Goal: Use online tool/utility: Utilize a website feature to perform a specific function

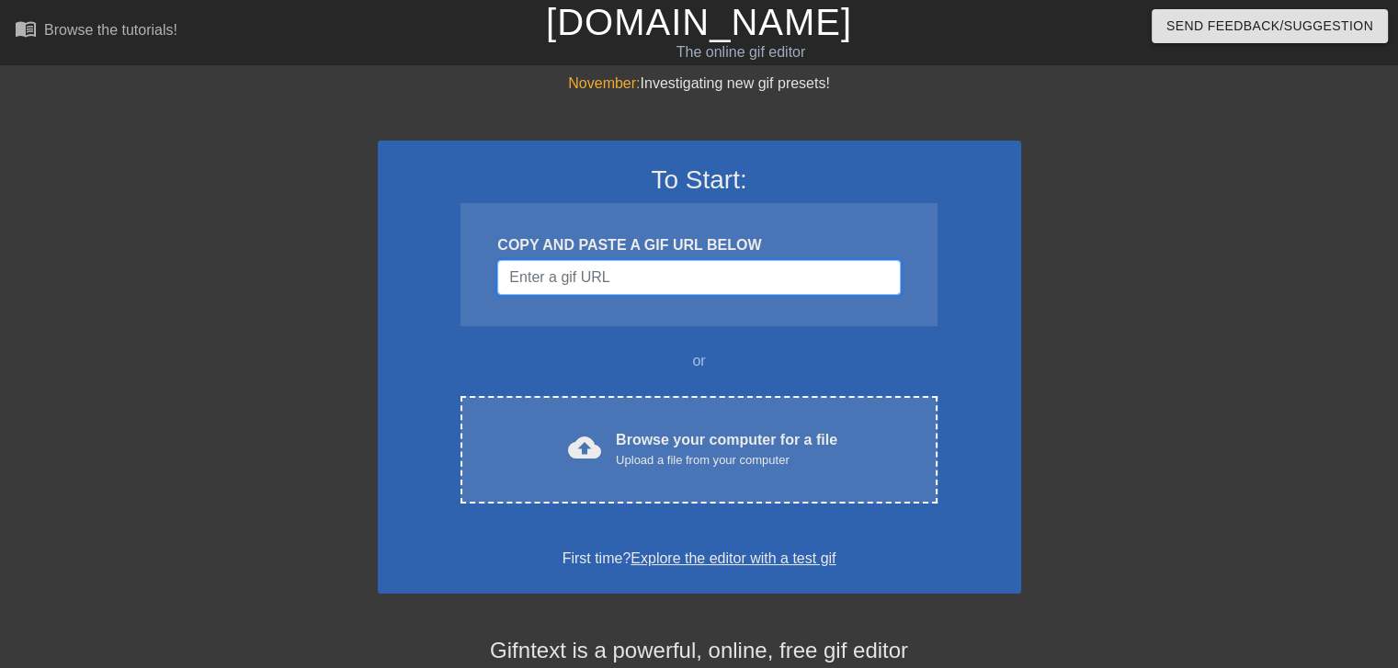
click at [600, 278] on input "Username" at bounding box center [698, 277] width 403 height 35
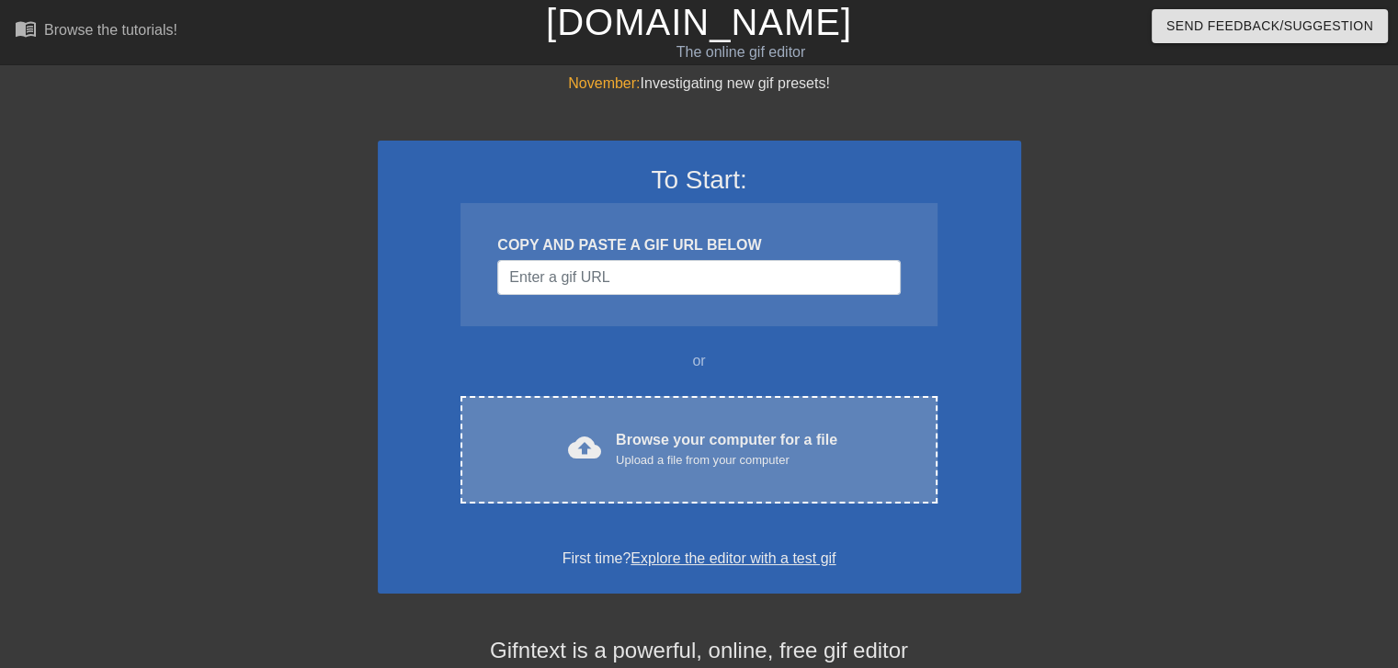
click at [709, 456] on div "Upload a file from your computer" at bounding box center [727, 460] width 222 height 18
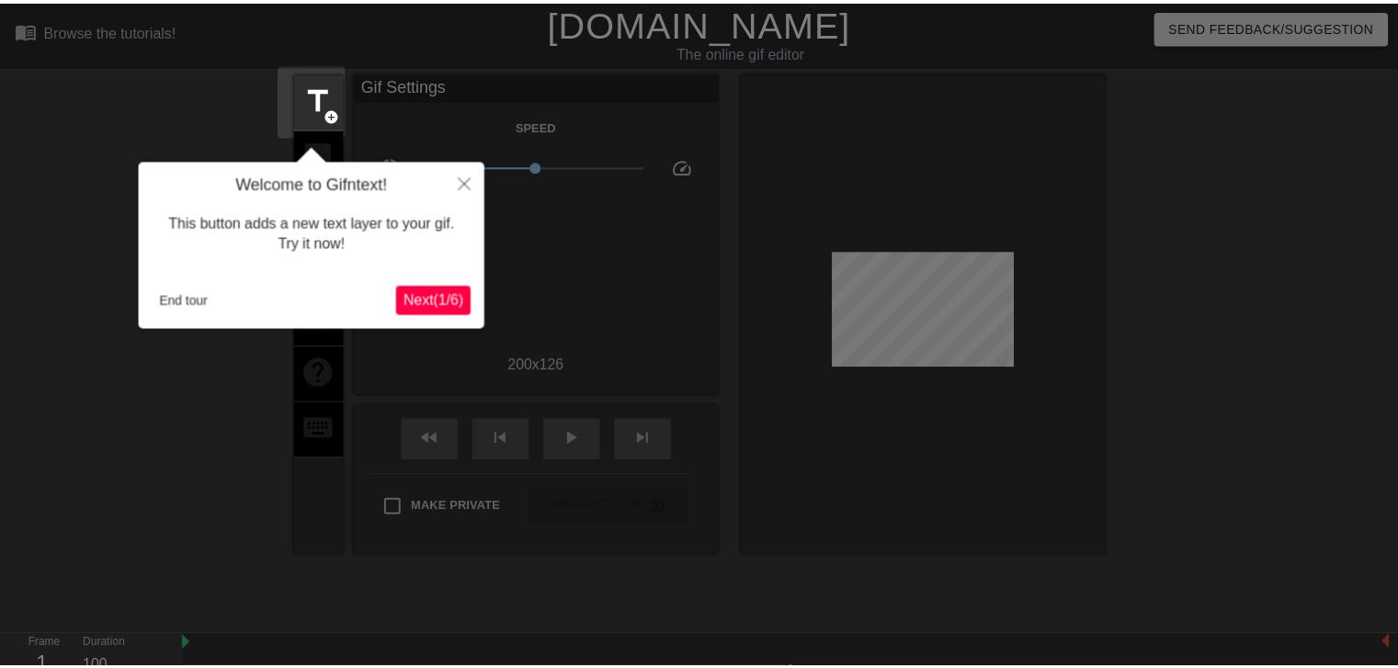
scroll to position [44, 0]
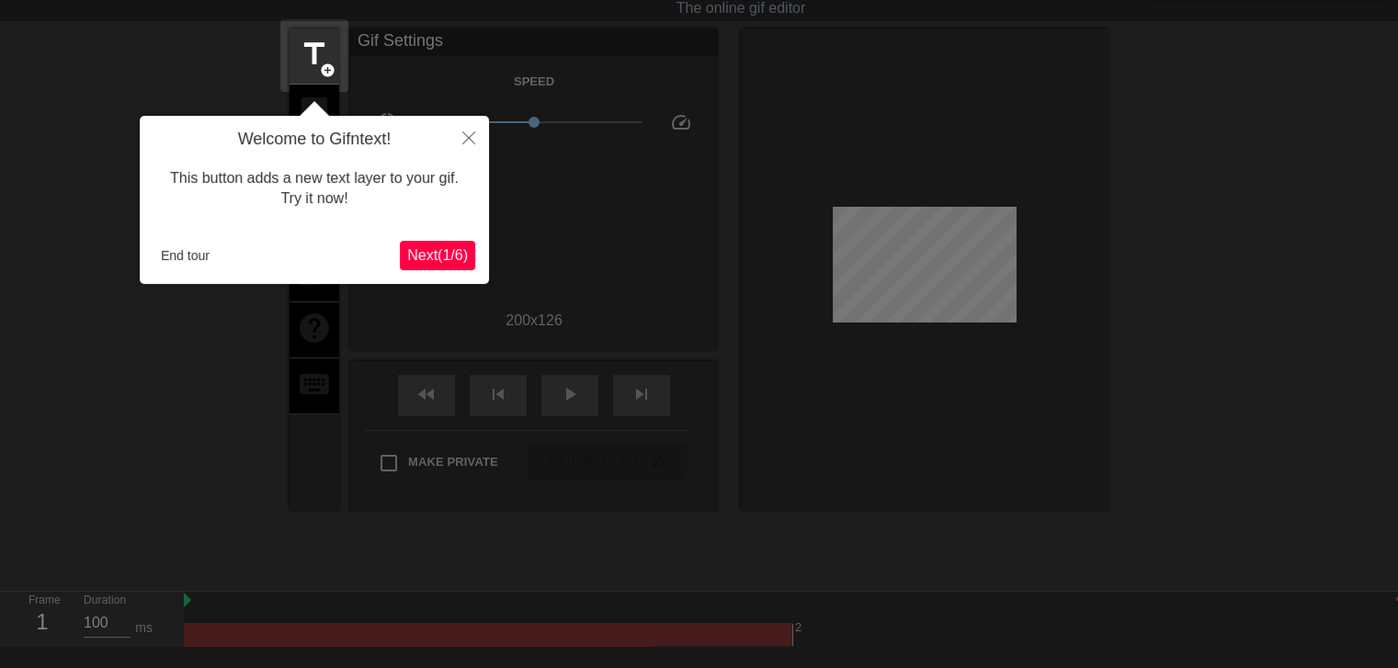
click at [439, 254] on span "Next ( 1 / 6 )" at bounding box center [437, 255] width 61 height 16
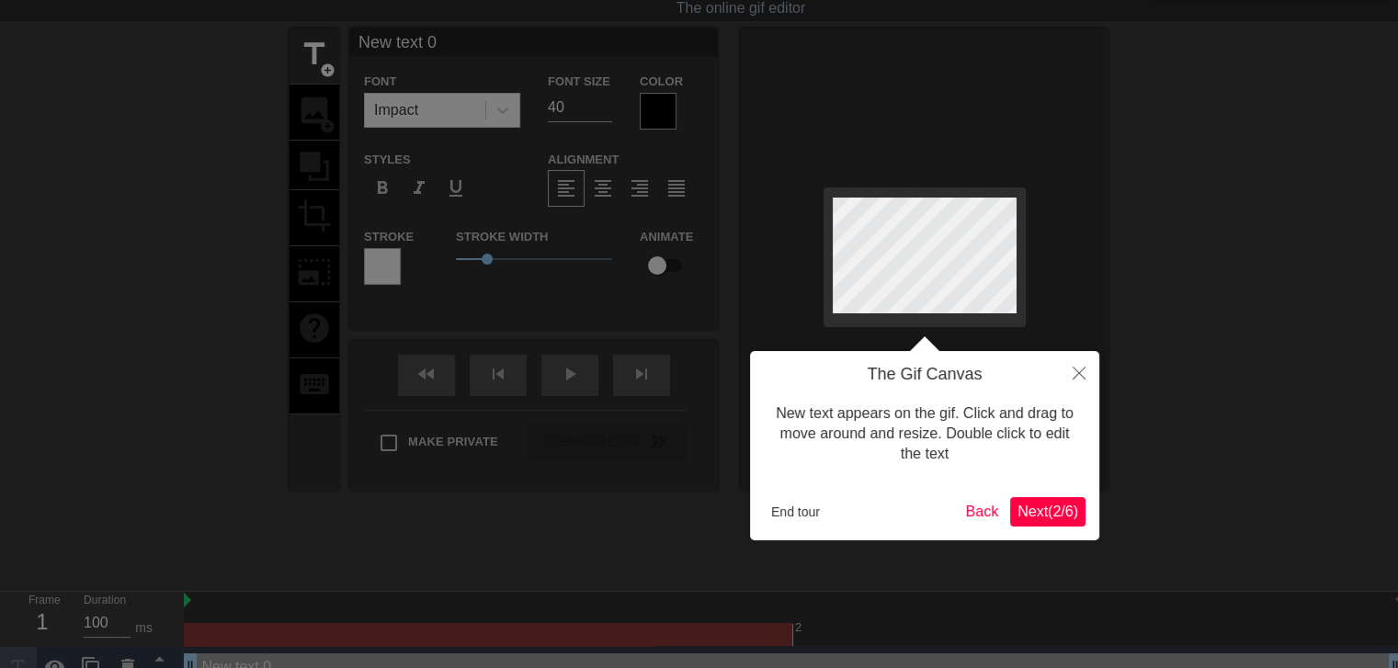
scroll to position [0, 0]
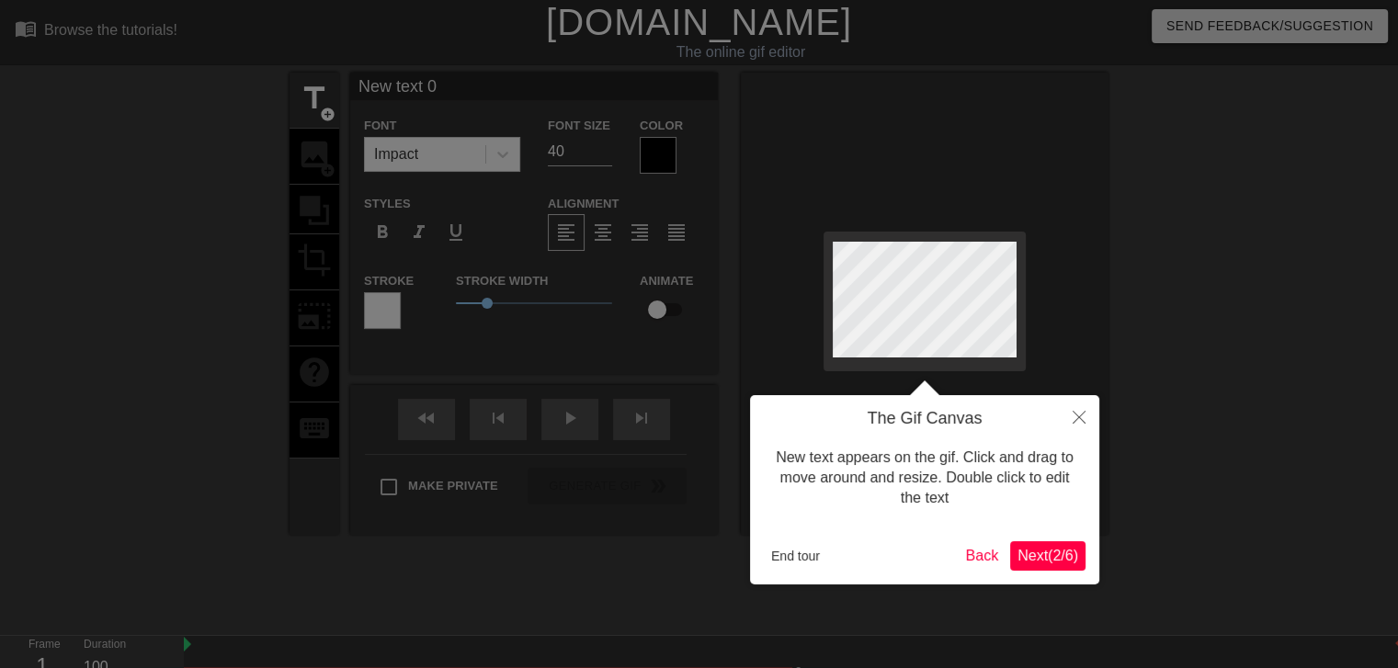
click at [1018, 552] on span "Next ( 2 / 6 )" at bounding box center [1048, 556] width 61 height 16
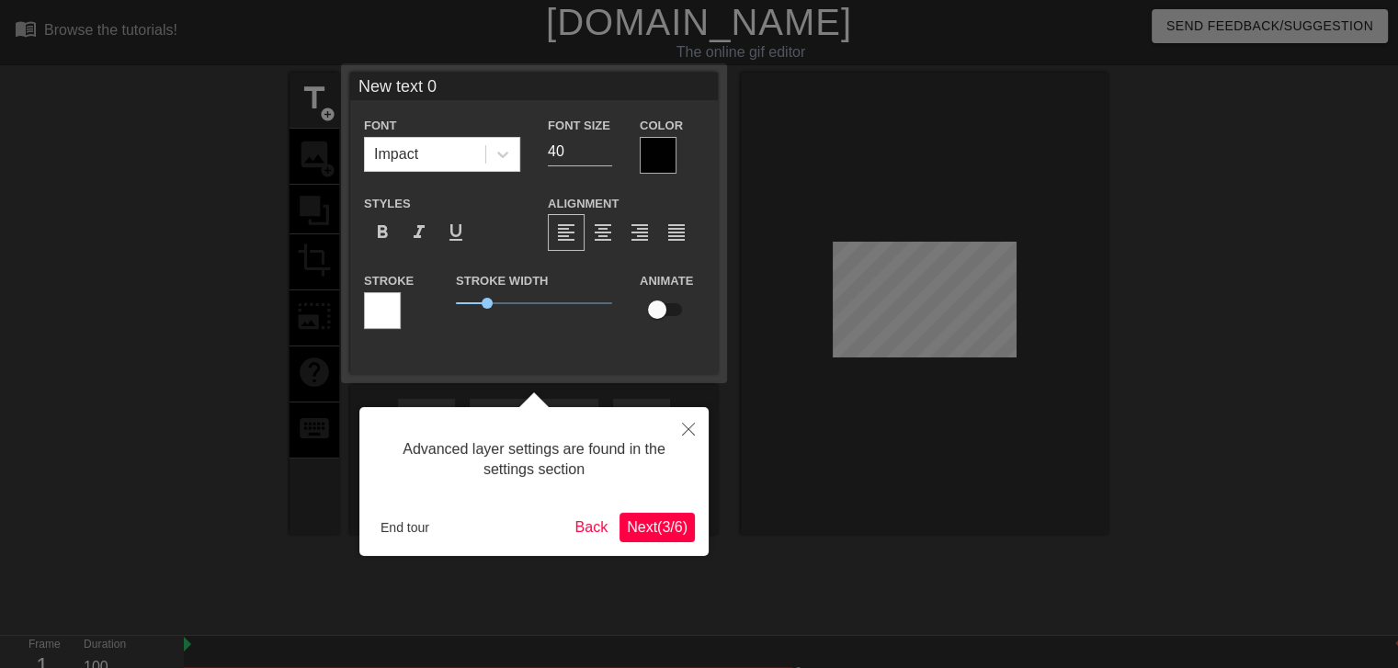
scroll to position [44, 0]
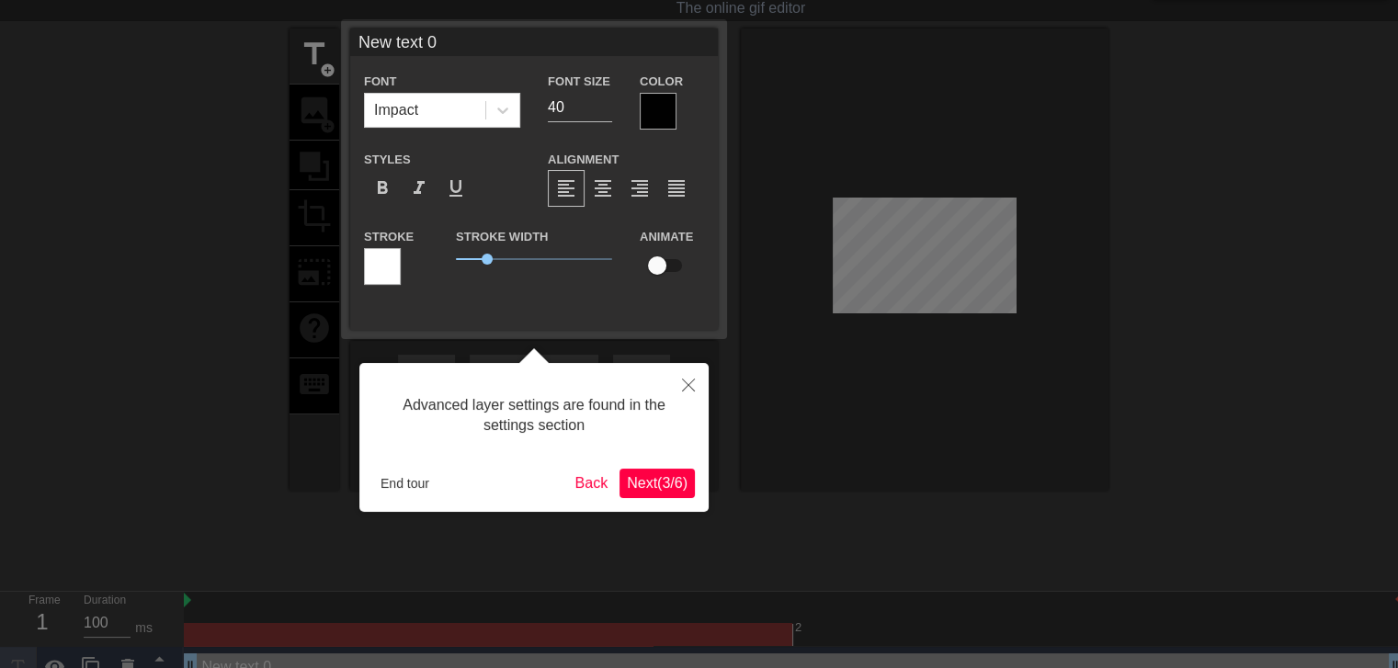
click at [634, 475] on span "Next ( 3 / 6 )" at bounding box center [657, 483] width 61 height 16
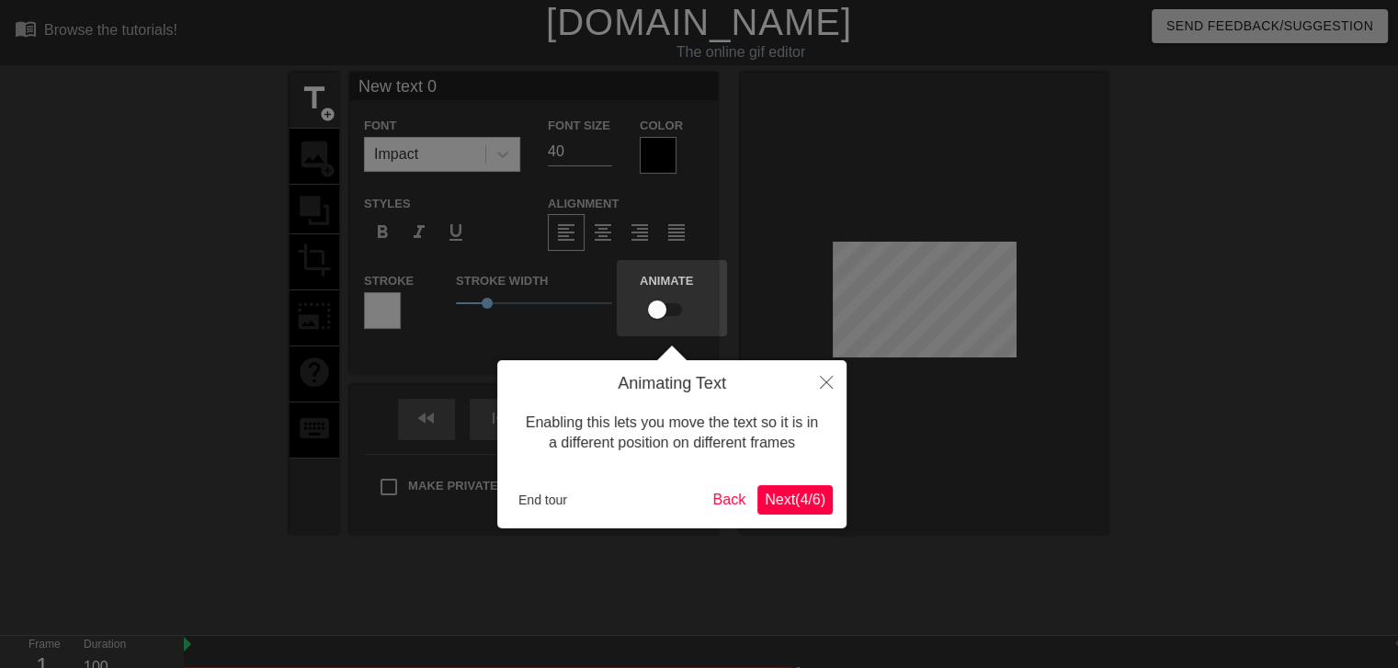
click at [798, 502] on span "Next ( 4 / 6 )" at bounding box center [795, 500] width 61 height 16
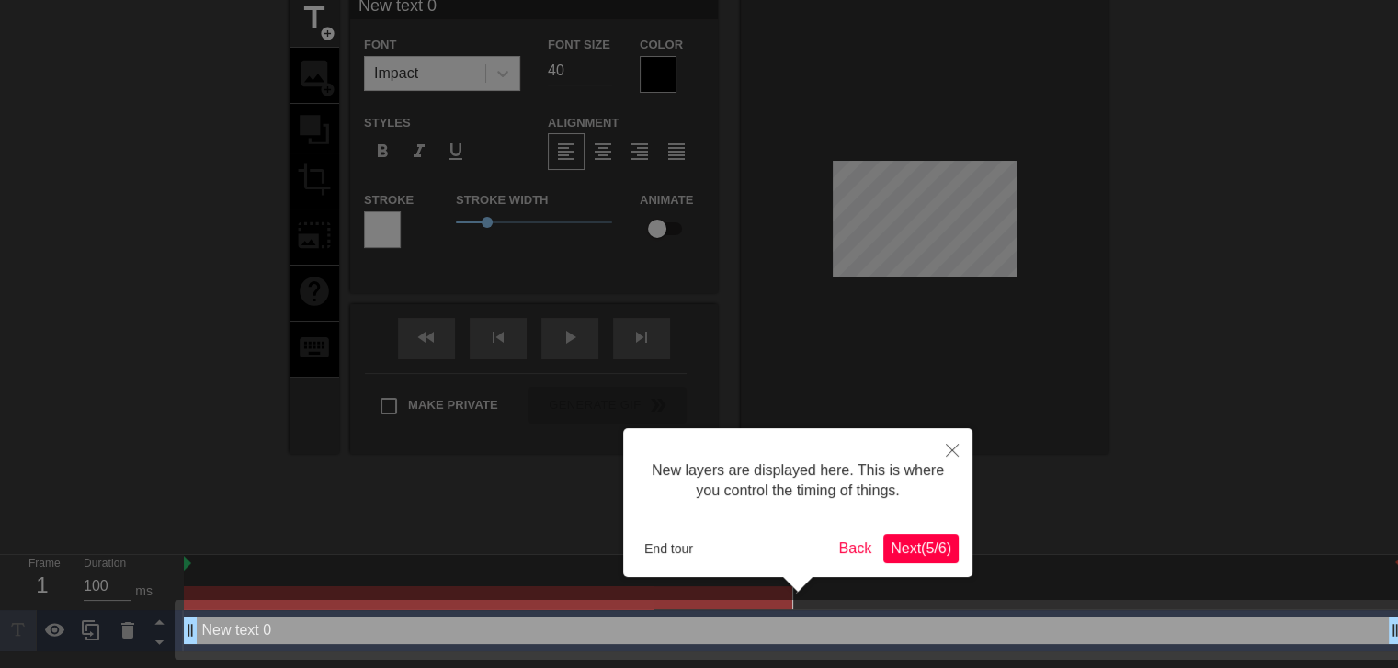
click at [934, 551] on span "Next ( 5 / 6 )" at bounding box center [921, 549] width 61 height 16
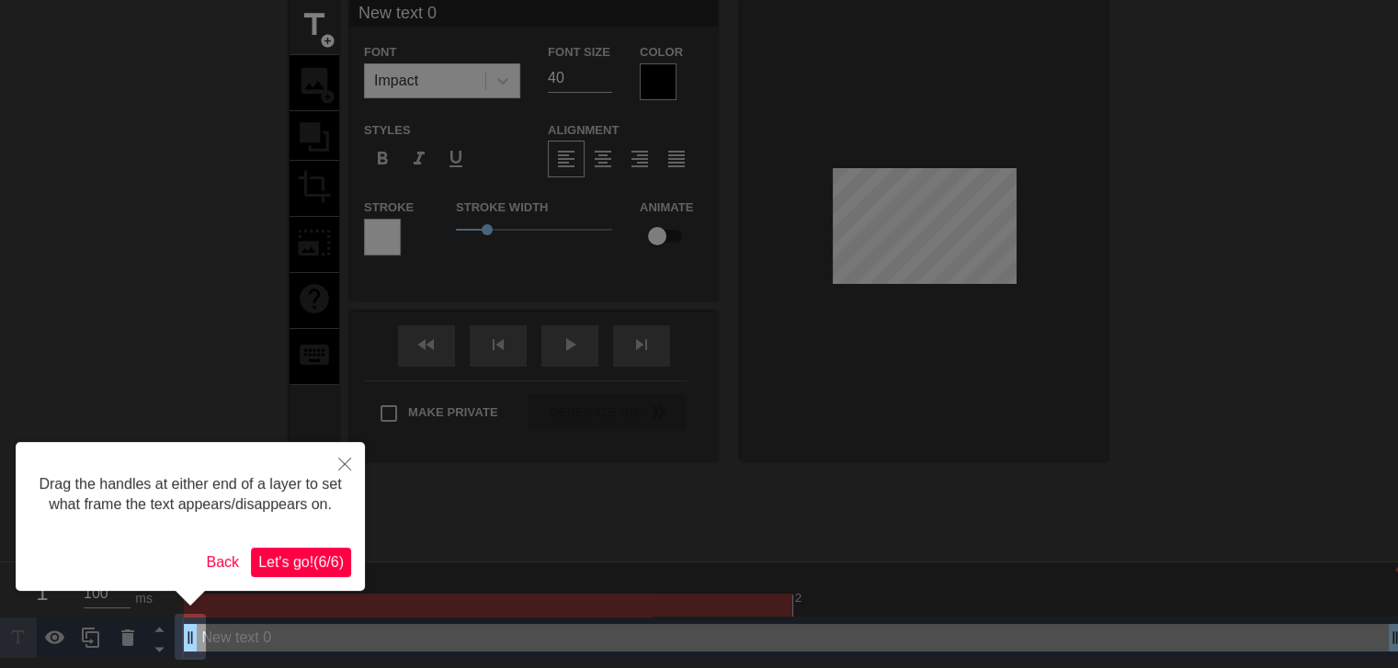
scroll to position [0, 0]
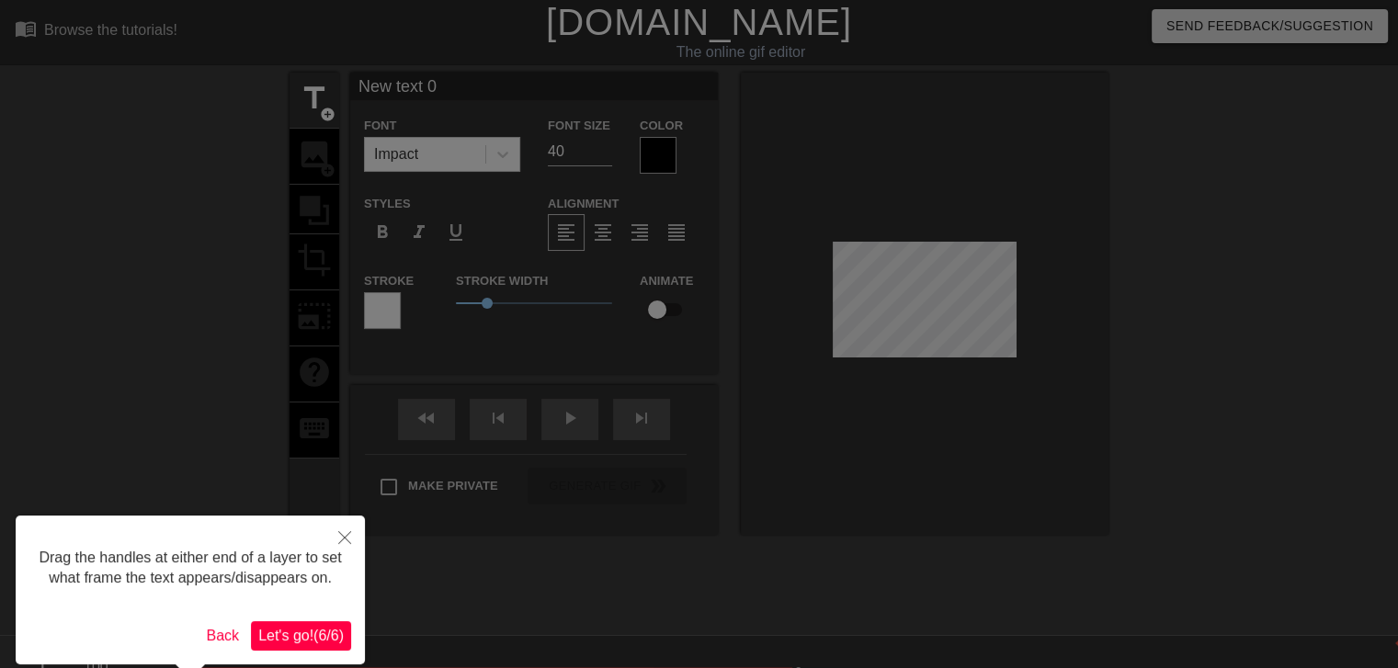
drag, startPoint x: 314, startPoint y: 639, endPoint x: 357, endPoint y: 567, distance: 83.3
click at [314, 639] on span "Let's go! ( 6 / 6 )" at bounding box center [301, 636] width 86 height 16
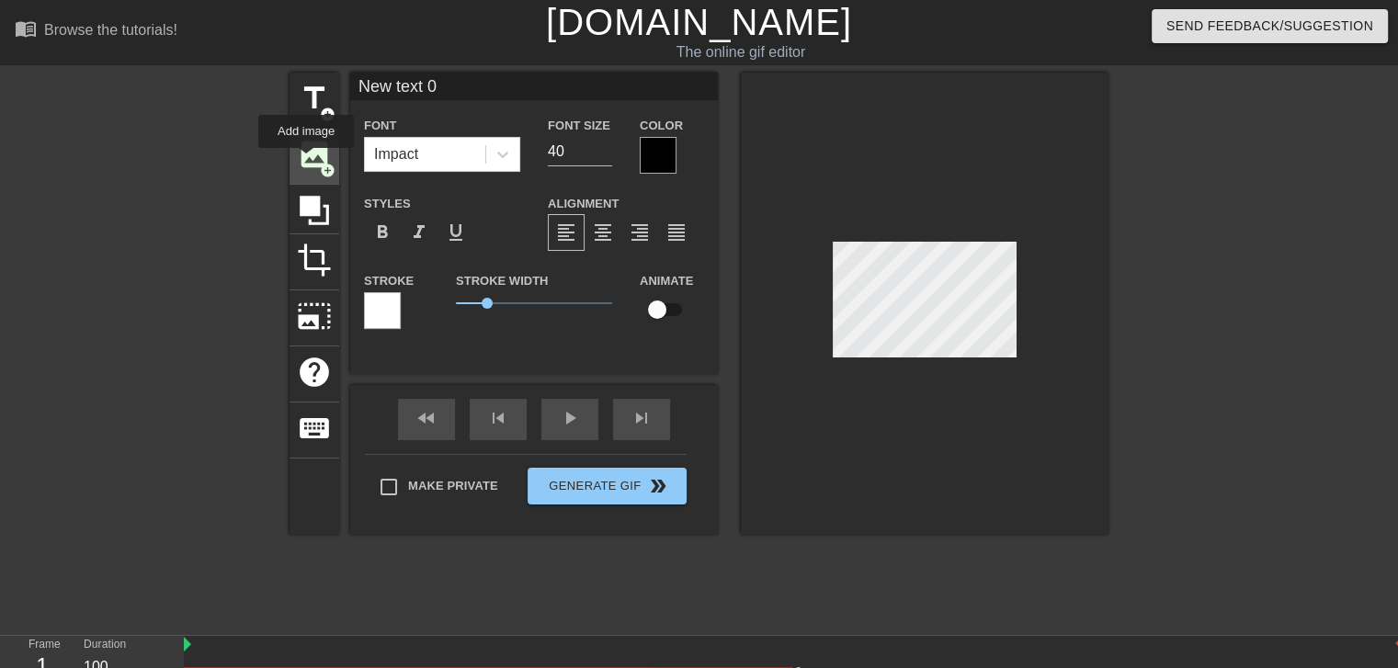
click at [306, 161] on span "image" at bounding box center [314, 154] width 35 height 35
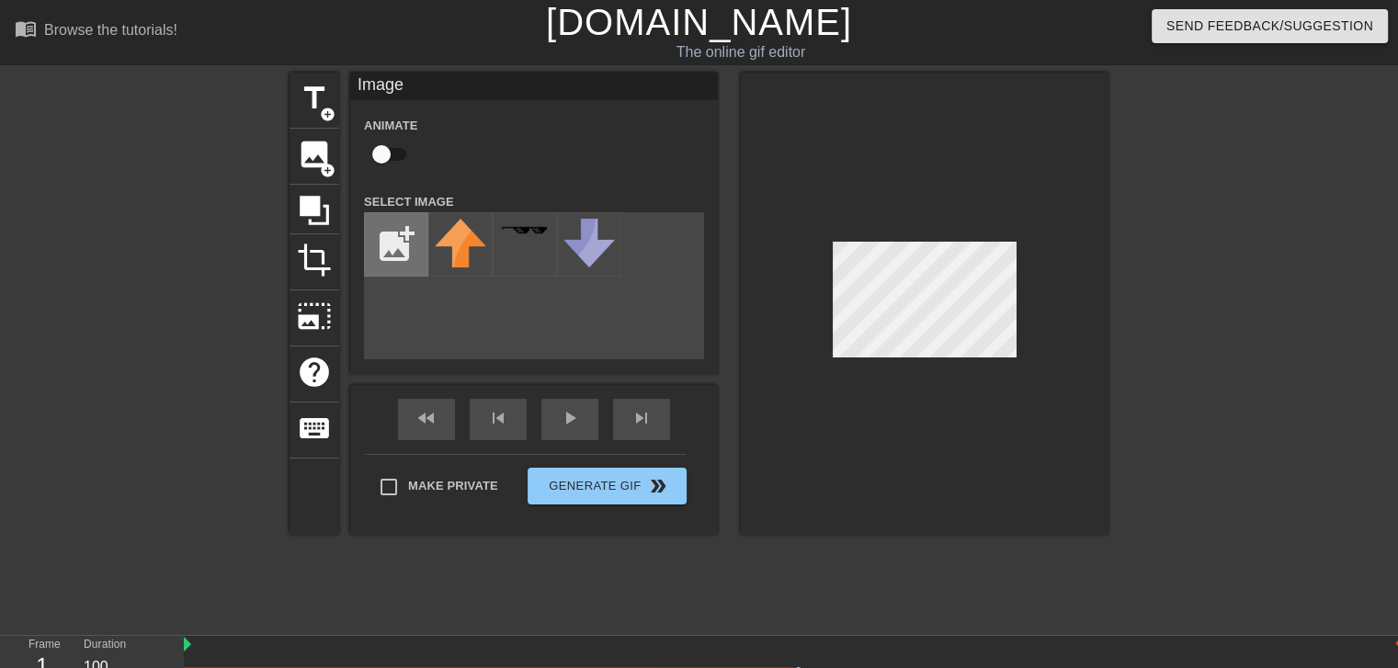
click at [384, 244] on input "file" at bounding box center [396, 244] width 63 height 63
type input "C:\fakepath\download.png"
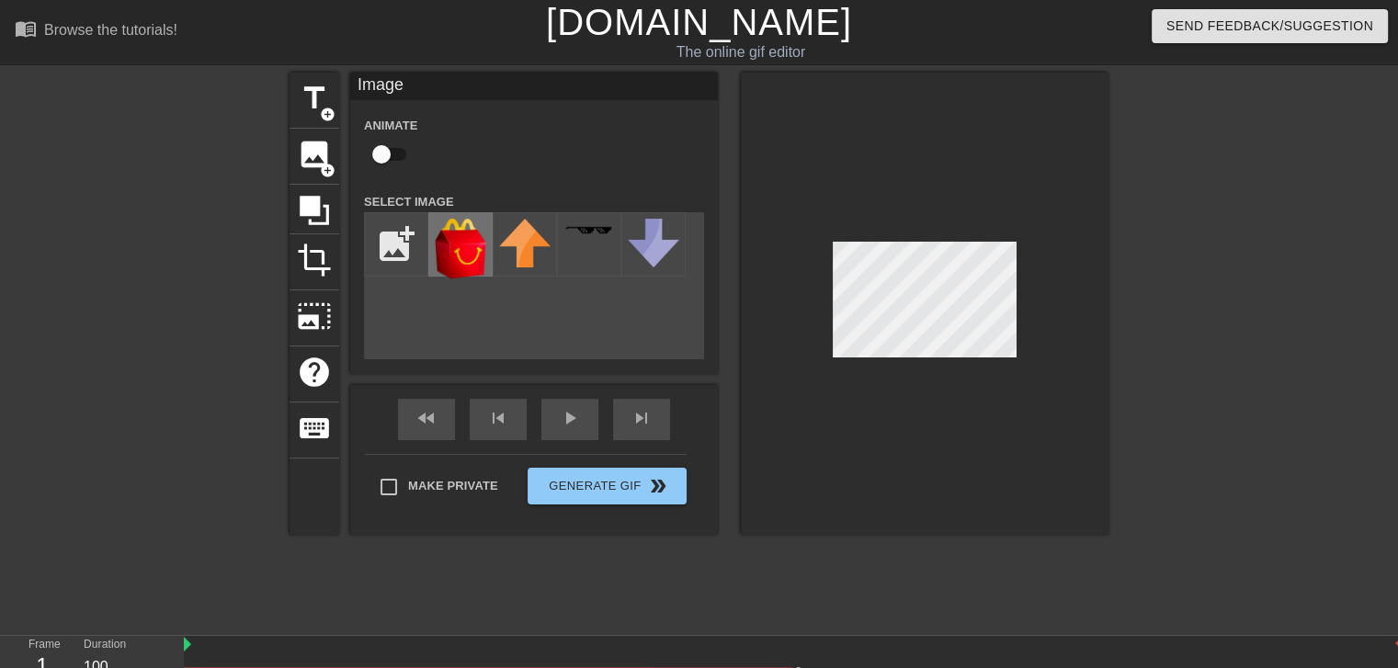
click at [451, 253] on img at bounding box center [460, 249] width 51 height 61
click at [868, 363] on div at bounding box center [925, 304] width 368 height 462
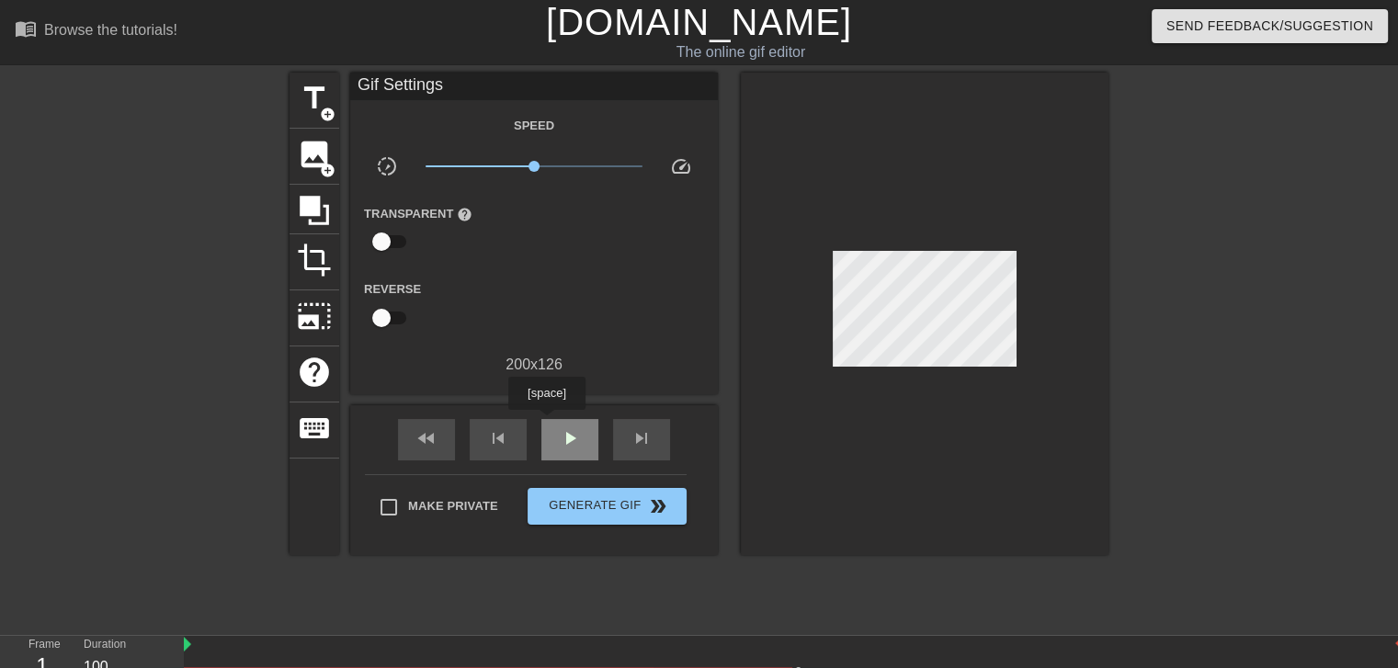
click at [546, 423] on div "play_arrow" at bounding box center [570, 439] width 57 height 41
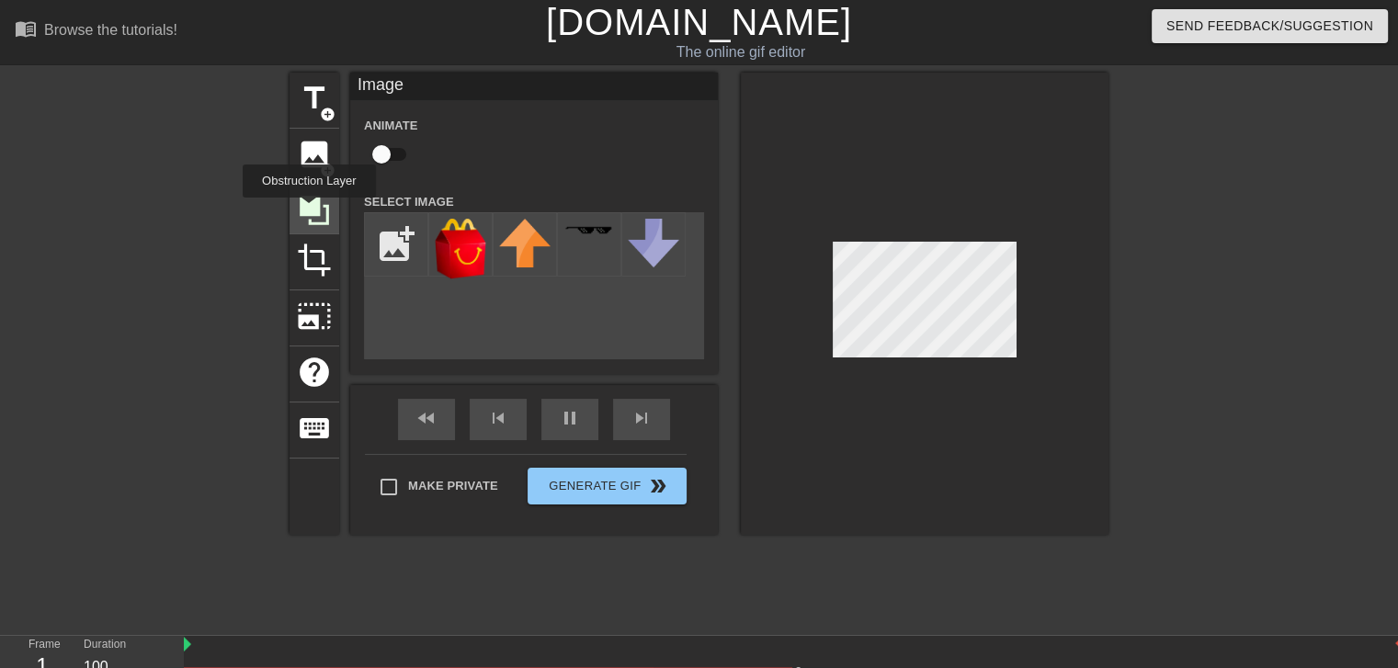
click at [309, 211] on icon at bounding box center [314, 210] width 29 height 29
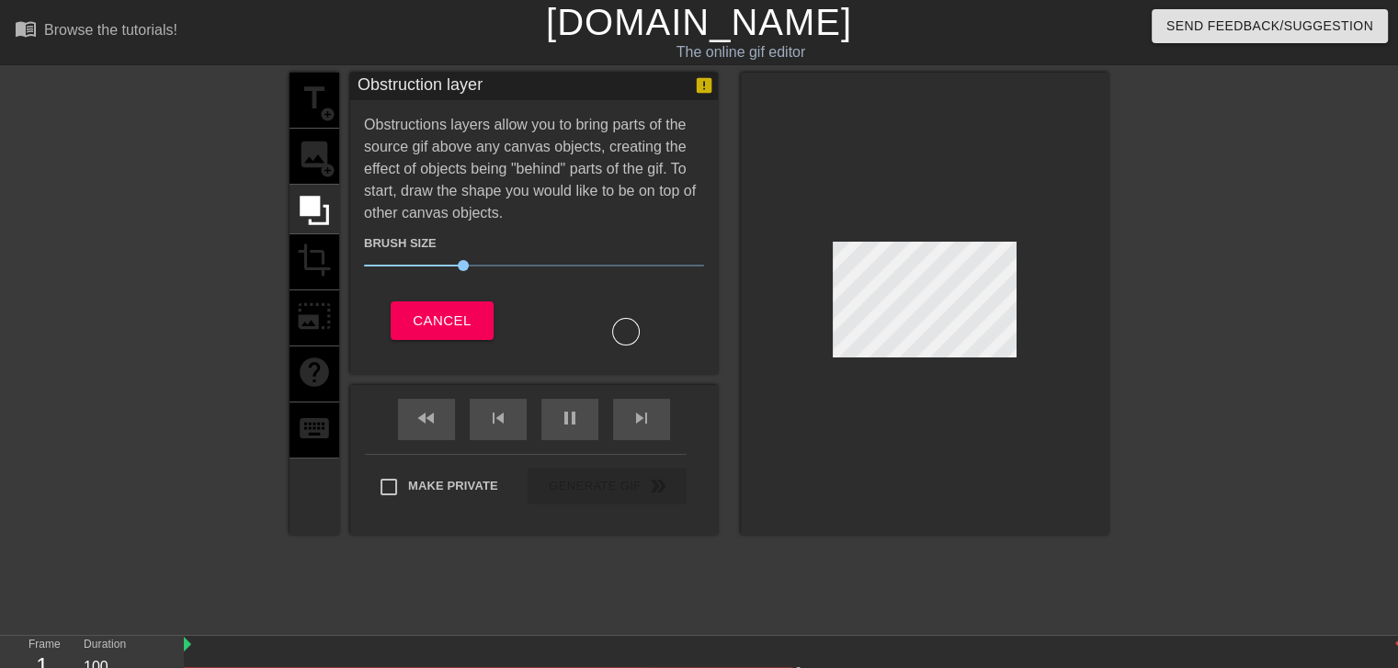
click at [308, 264] on div "title add_circle image add_circle crop photo_size_select_large help keyboard" at bounding box center [315, 304] width 50 height 462
click at [291, 202] on div at bounding box center [315, 210] width 50 height 50
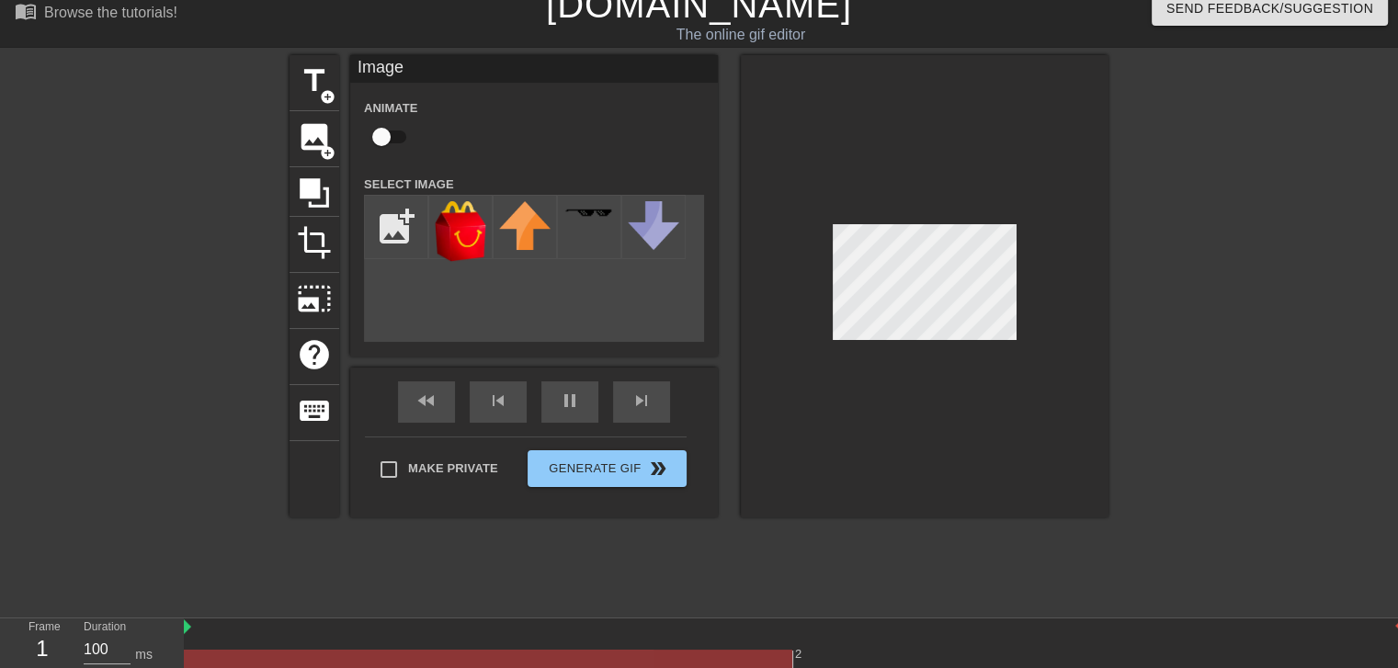
scroll to position [67, 0]
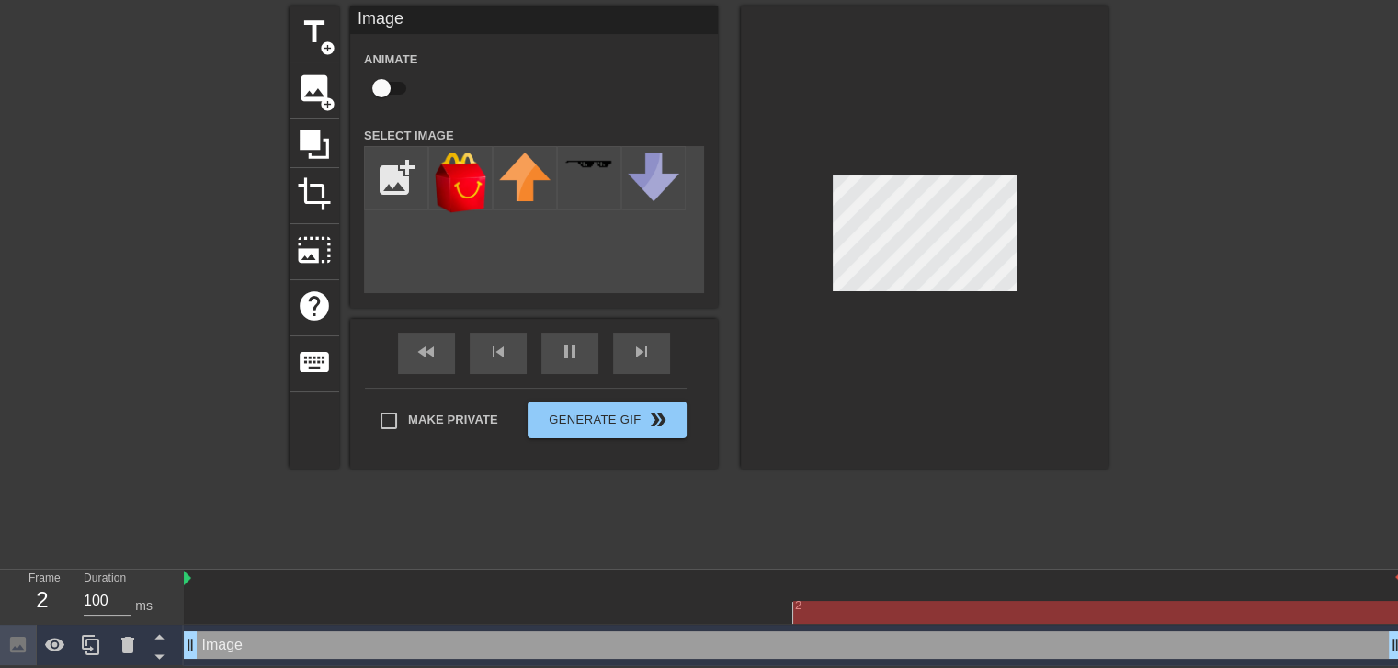
click at [755, 215] on div at bounding box center [925, 237] width 368 height 462
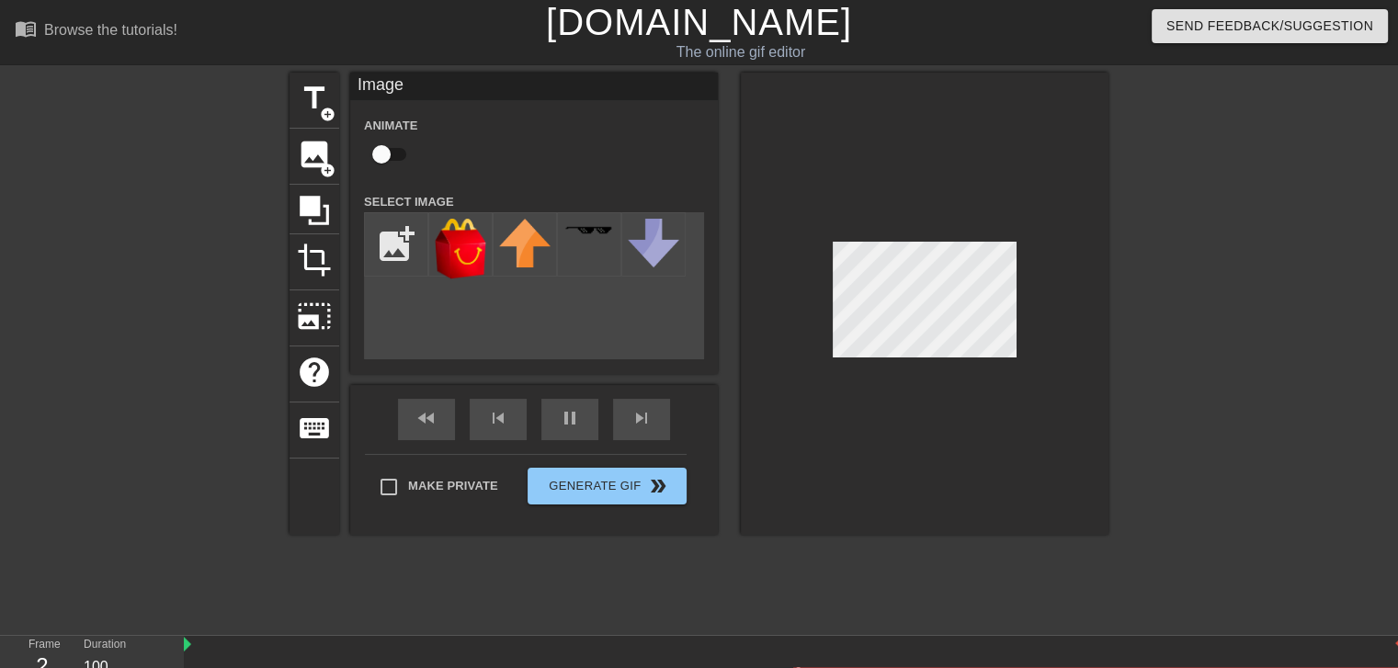
click at [853, 446] on div at bounding box center [925, 304] width 368 height 462
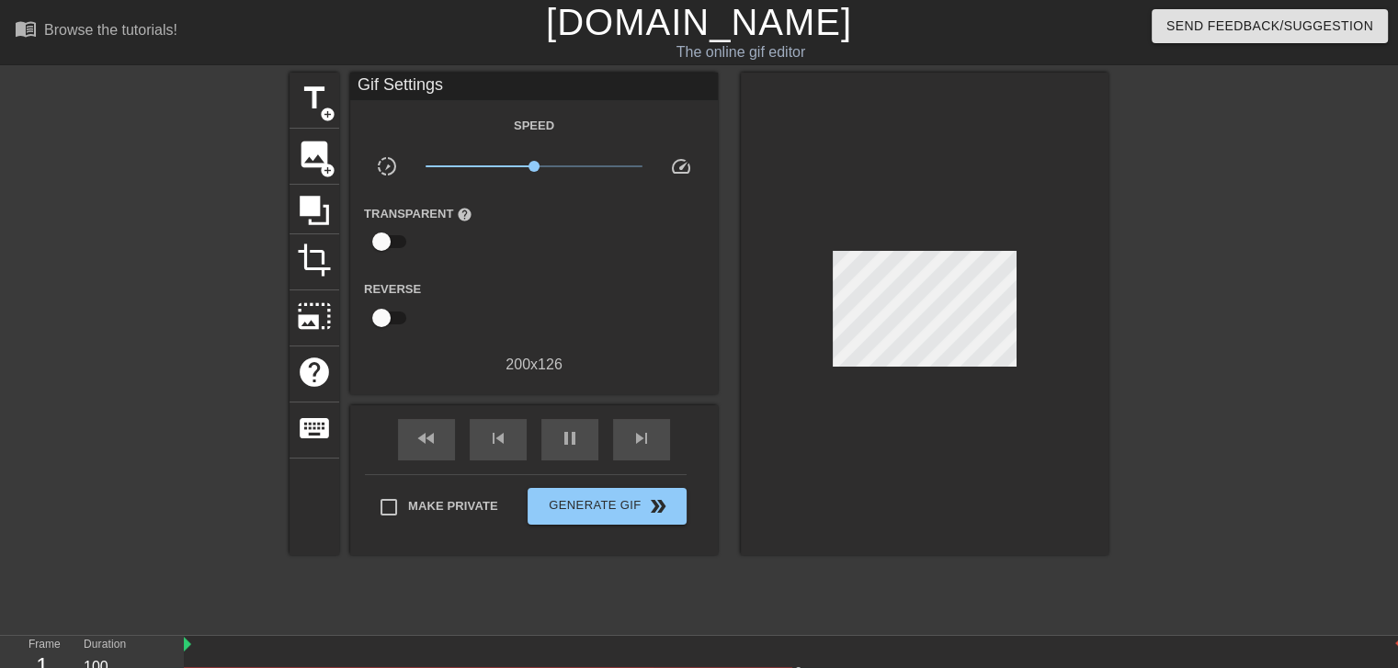
click at [378, 238] on input "checkbox" at bounding box center [381, 241] width 105 height 35
checkbox input "true"
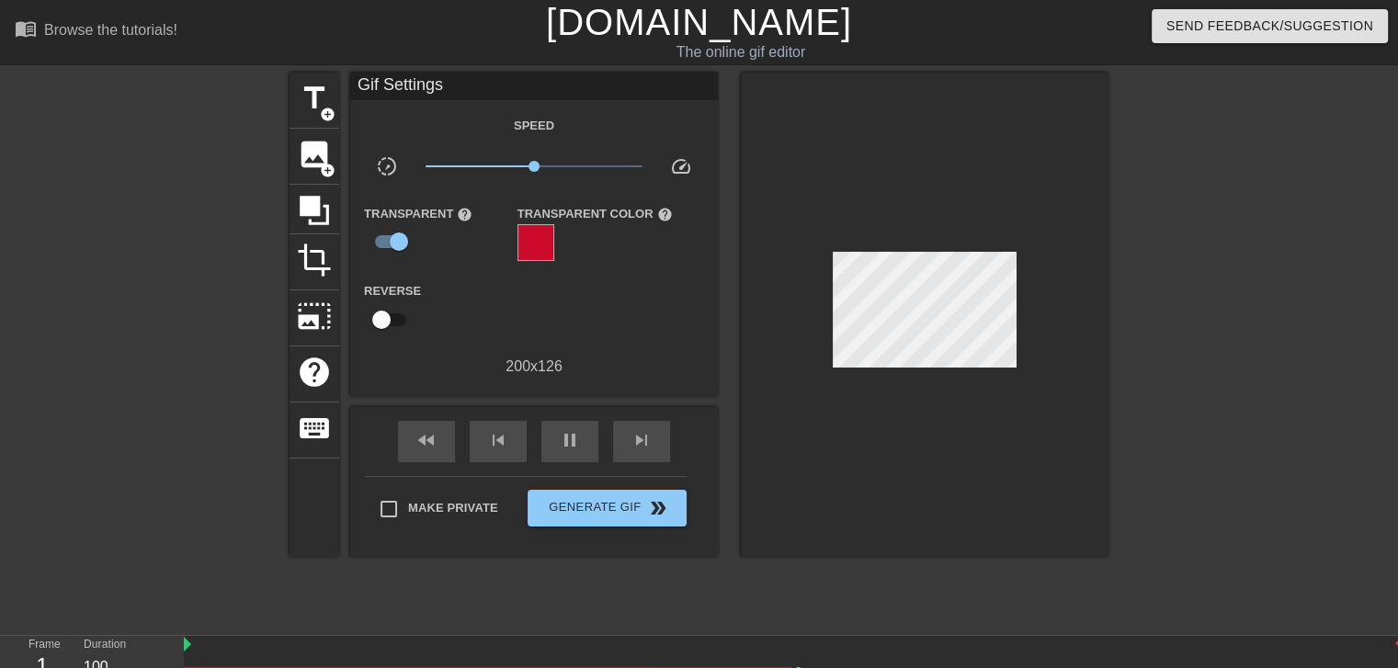
click at [531, 244] on div at bounding box center [536, 242] width 37 height 37
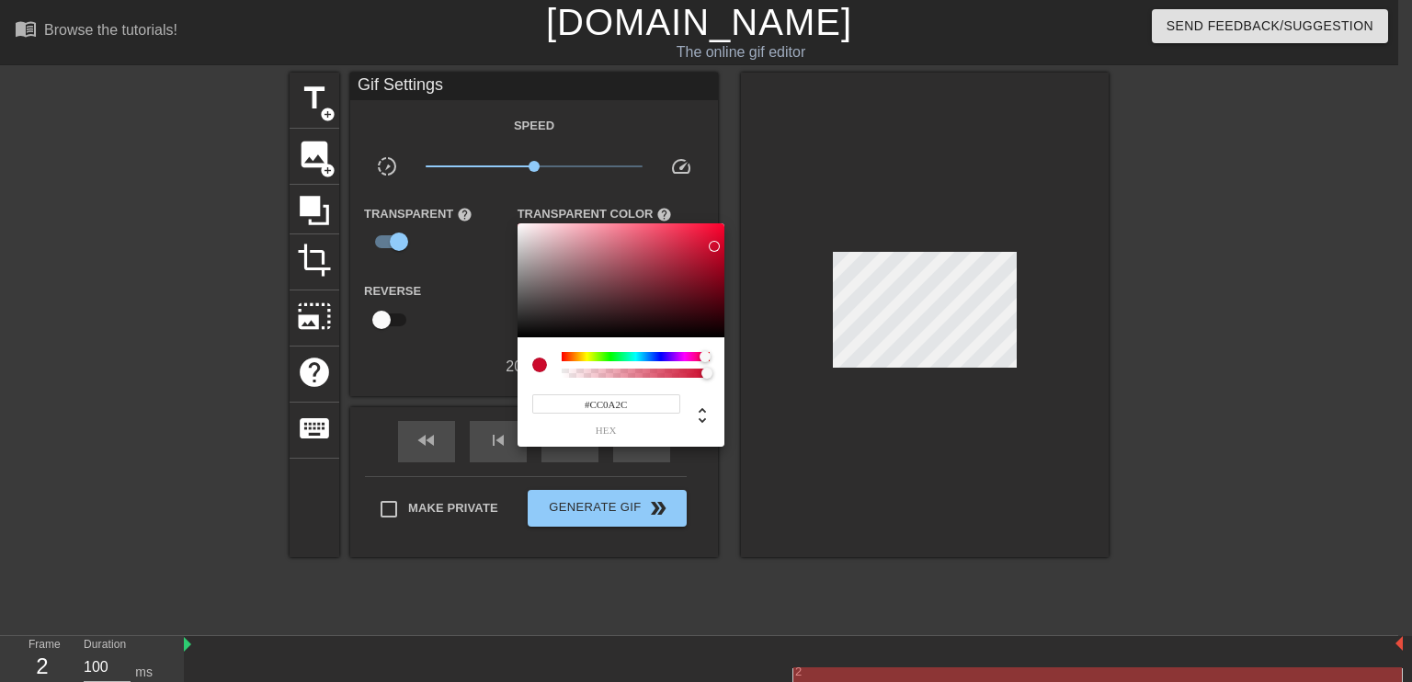
click at [838, 418] on div at bounding box center [706, 341] width 1412 height 682
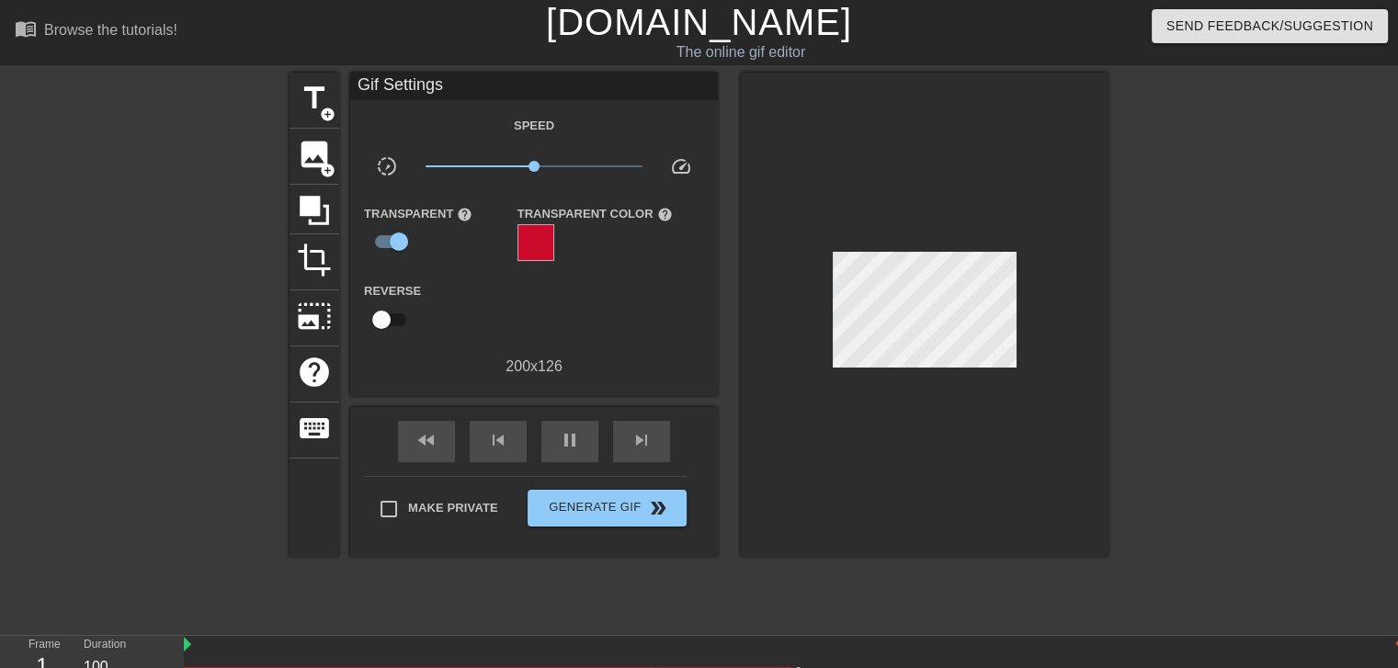
click at [1242, 231] on div at bounding box center [1269, 349] width 276 height 552
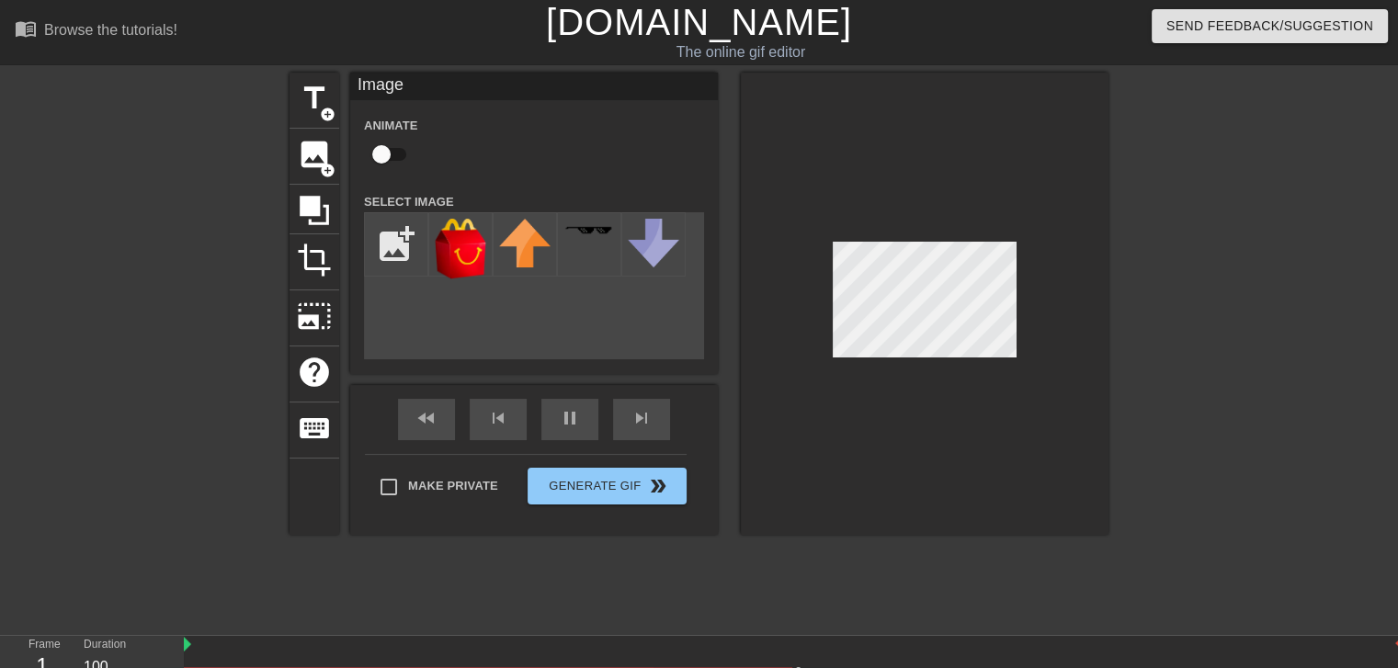
click at [1151, 231] on div at bounding box center [1269, 349] width 276 height 552
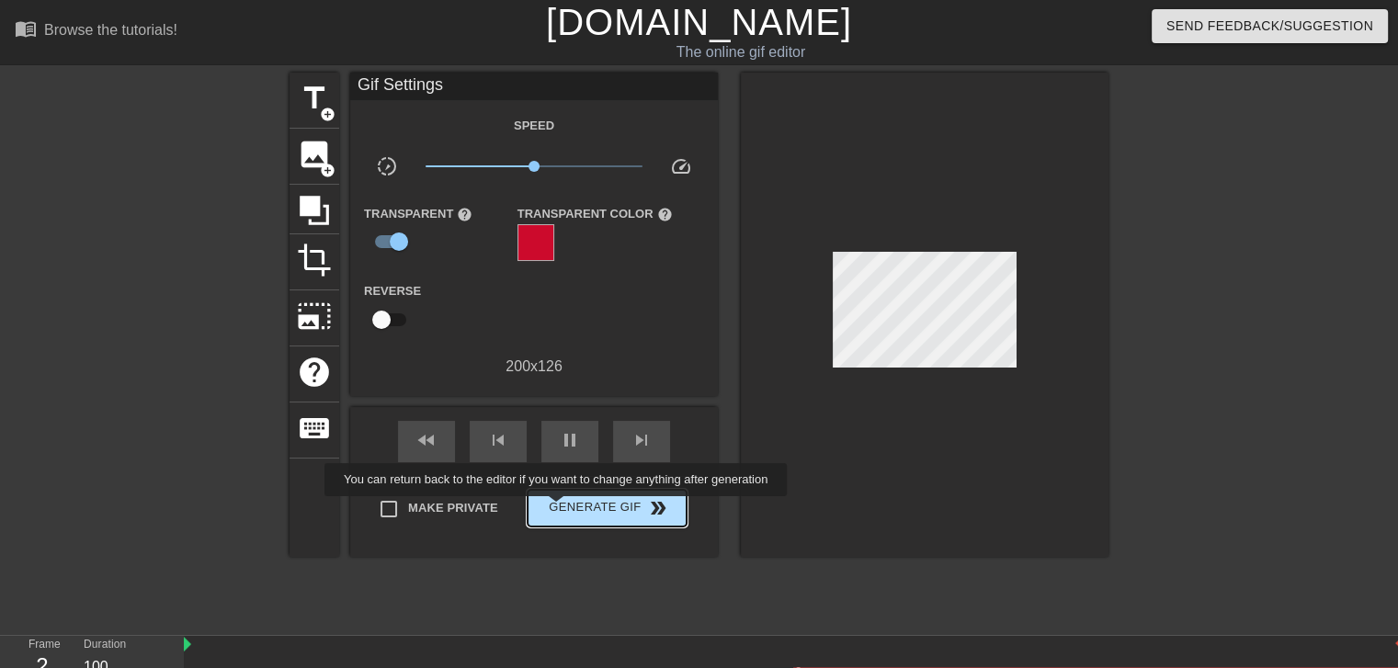
click at [558, 509] on span "Generate Gif double_arrow" at bounding box center [607, 508] width 144 height 22
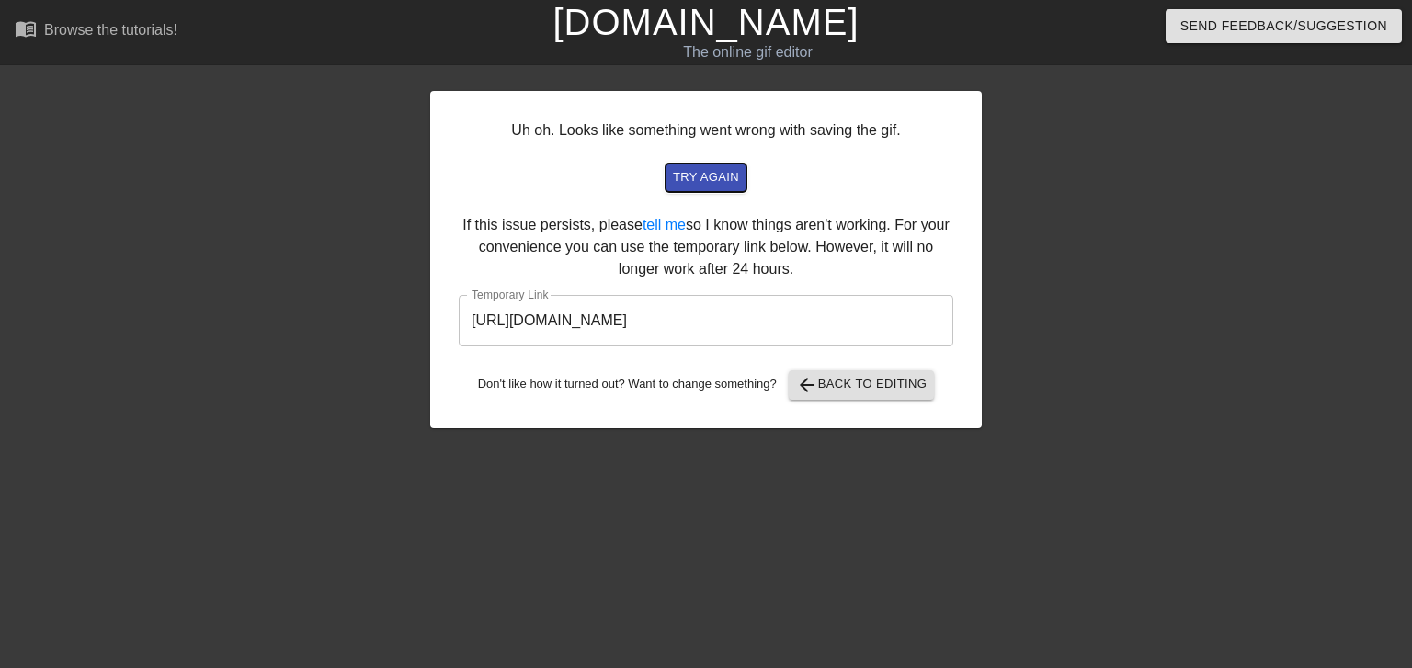
click at [696, 167] on span "try again" at bounding box center [706, 177] width 66 height 21
click at [865, 395] on span "arrow_back Back to Editing" at bounding box center [861, 385] width 131 height 22
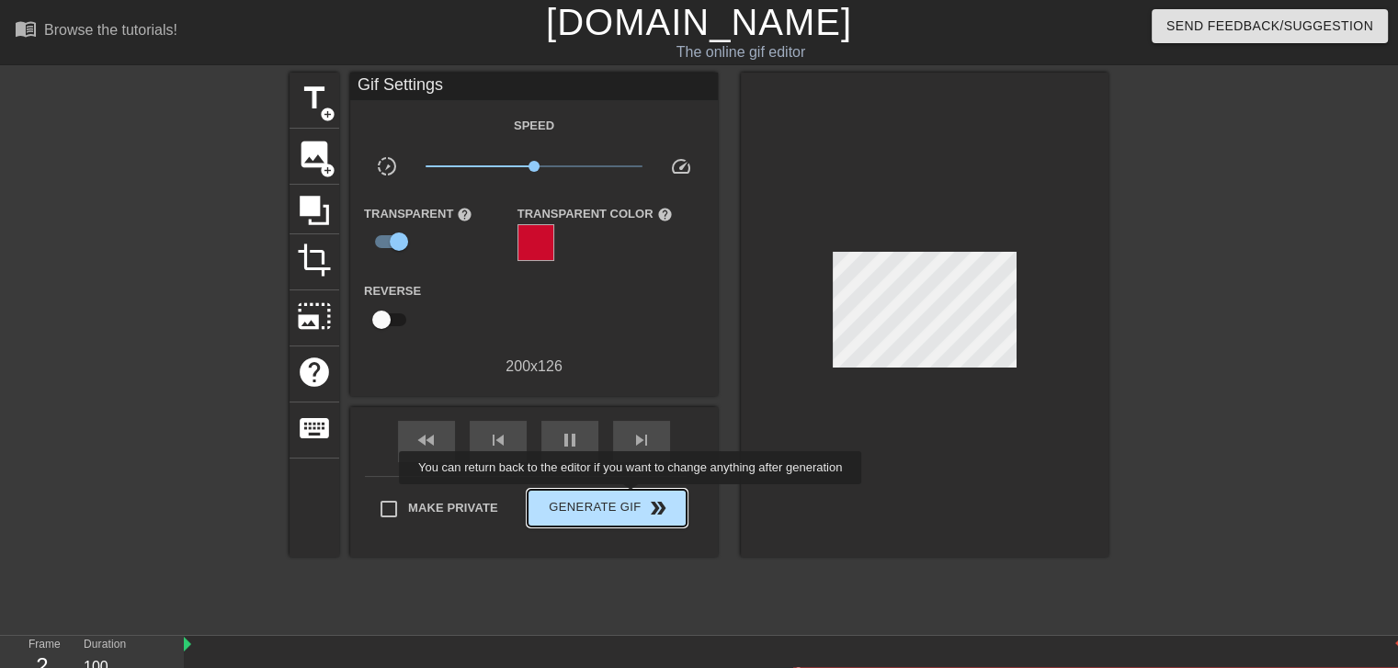
click at [633, 497] on span "Generate Gif double_arrow" at bounding box center [607, 508] width 144 height 22
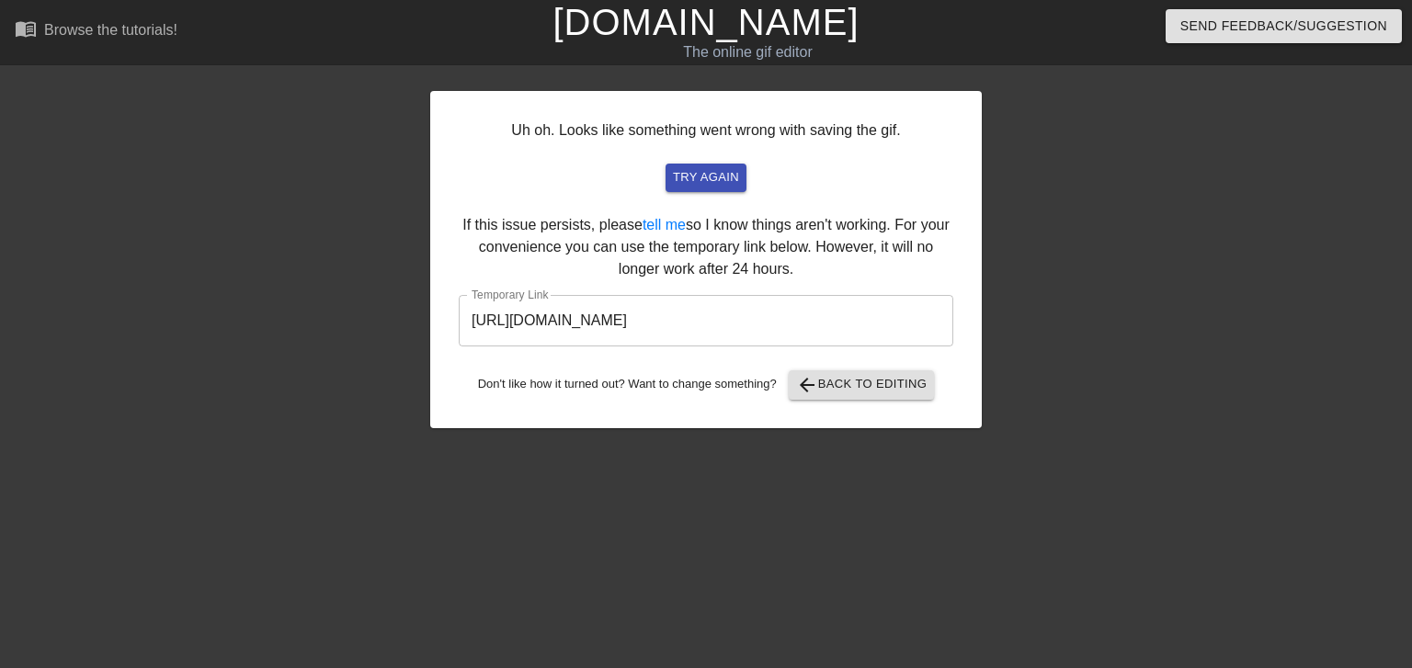
click at [724, 321] on input "[URL][DOMAIN_NAME]" at bounding box center [706, 320] width 495 height 51
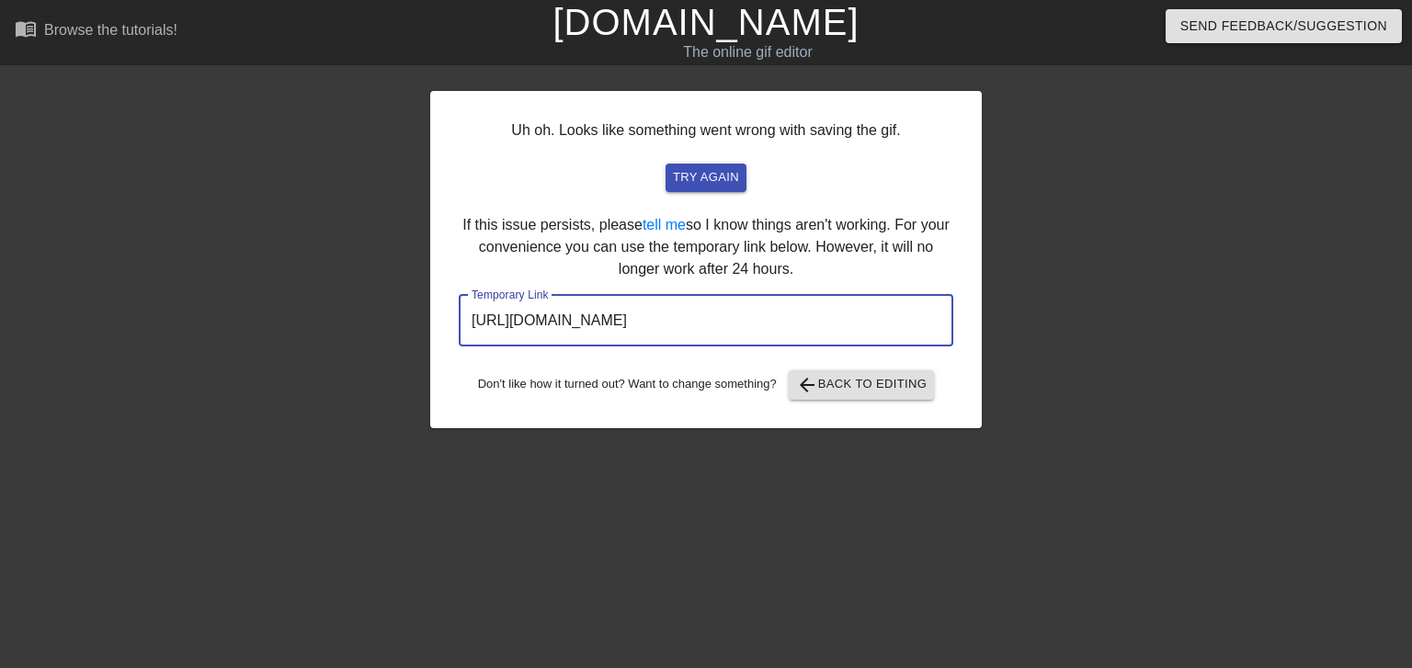
drag, startPoint x: 478, startPoint y: 318, endPoint x: 390, endPoint y: 317, distance: 88.3
click at [390, 317] on div "Uh oh. Looks like something went wrong with saving the gif. try again If this i…" at bounding box center [706, 349] width 1412 height 552
click at [843, 371] on button "arrow_back Back to Editing" at bounding box center [862, 385] width 146 height 29
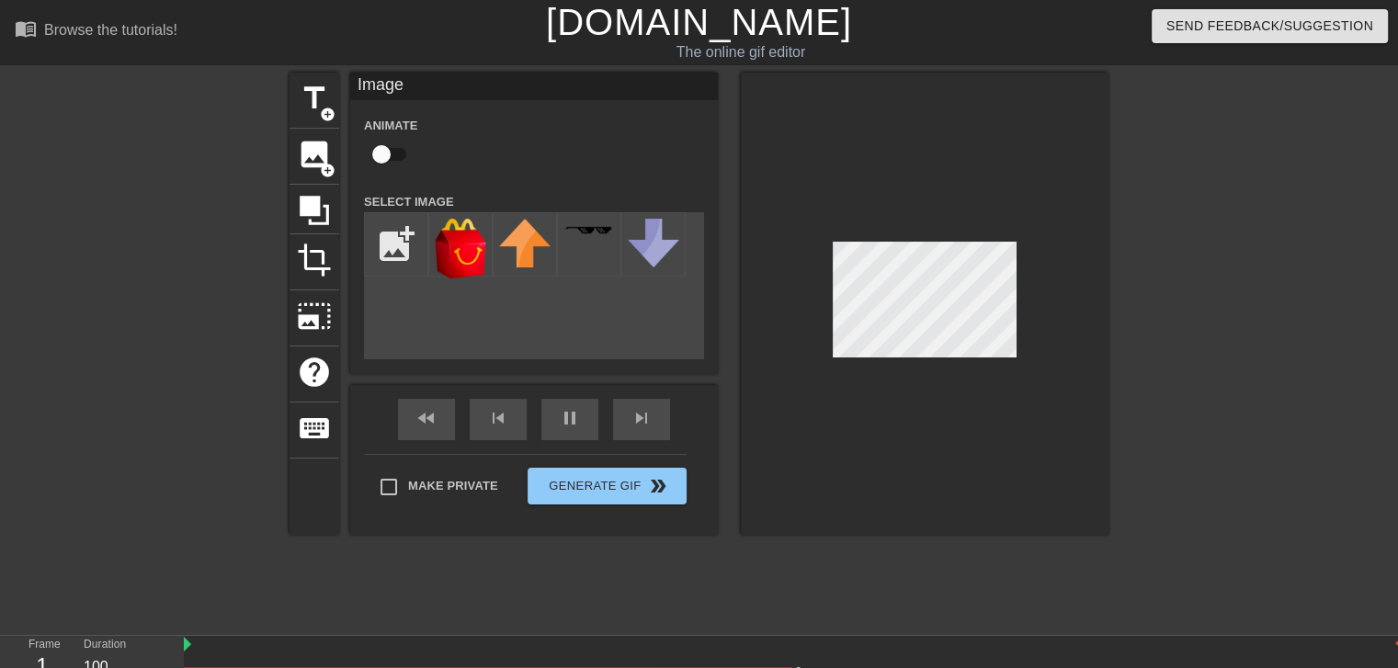
click at [858, 227] on div at bounding box center [925, 304] width 368 height 462
click at [1123, 292] on div "title add_circle image add_circle crop photo_size_select_large help keyboard Im…" at bounding box center [699, 349] width 1398 height 552
click at [1083, 287] on div at bounding box center [925, 304] width 368 height 462
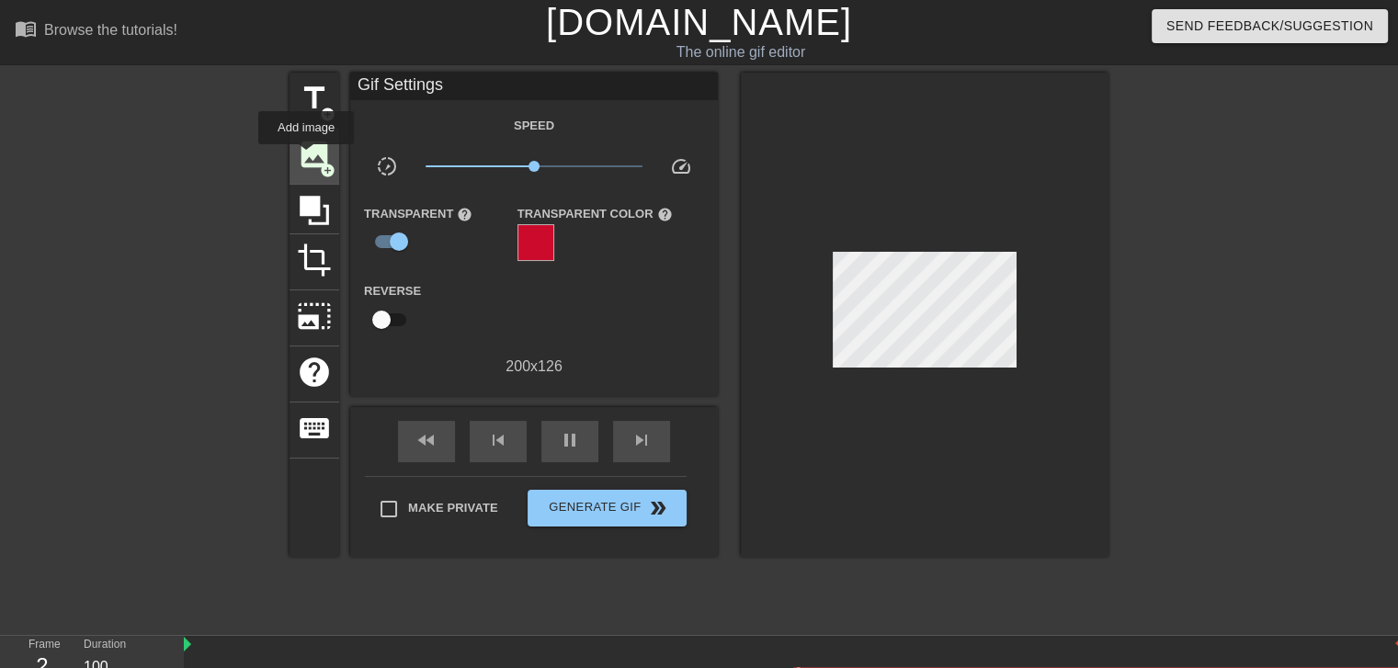
click at [306, 157] on span "image" at bounding box center [314, 154] width 35 height 35
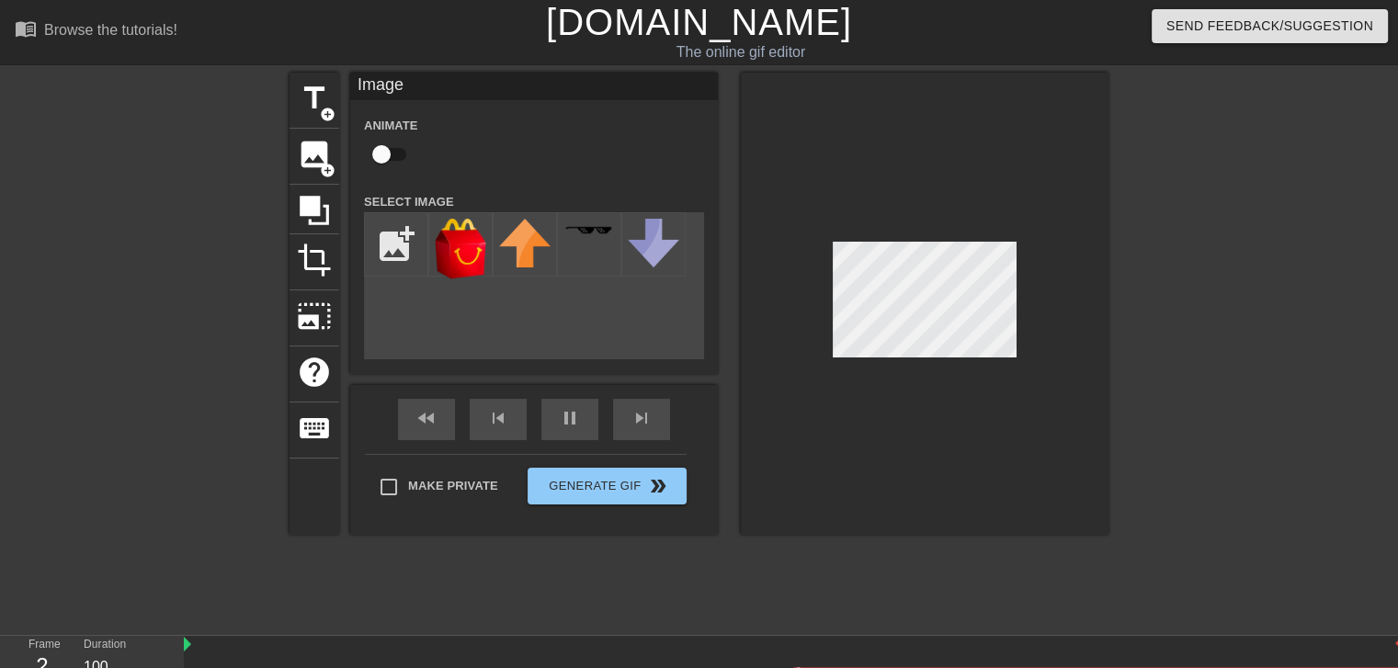
click at [872, 496] on div at bounding box center [925, 304] width 368 height 462
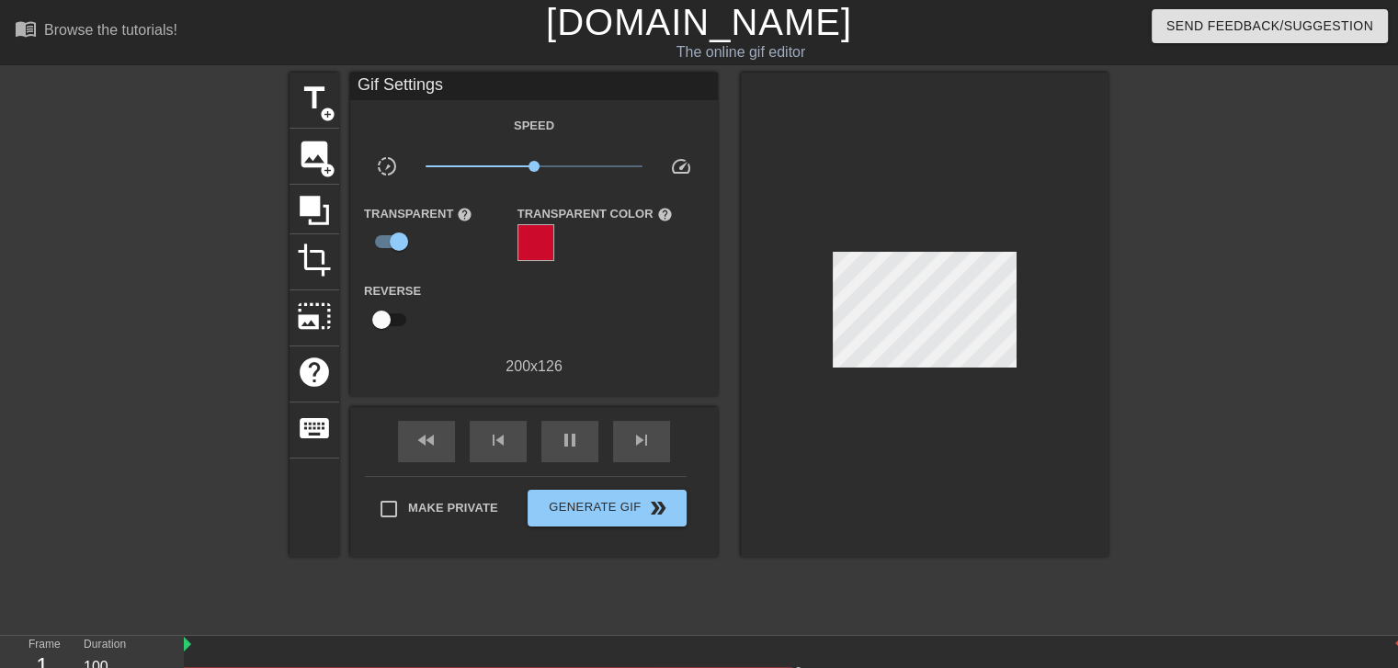
click at [923, 357] on div at bounding box center [925, 315] width 368 height 485
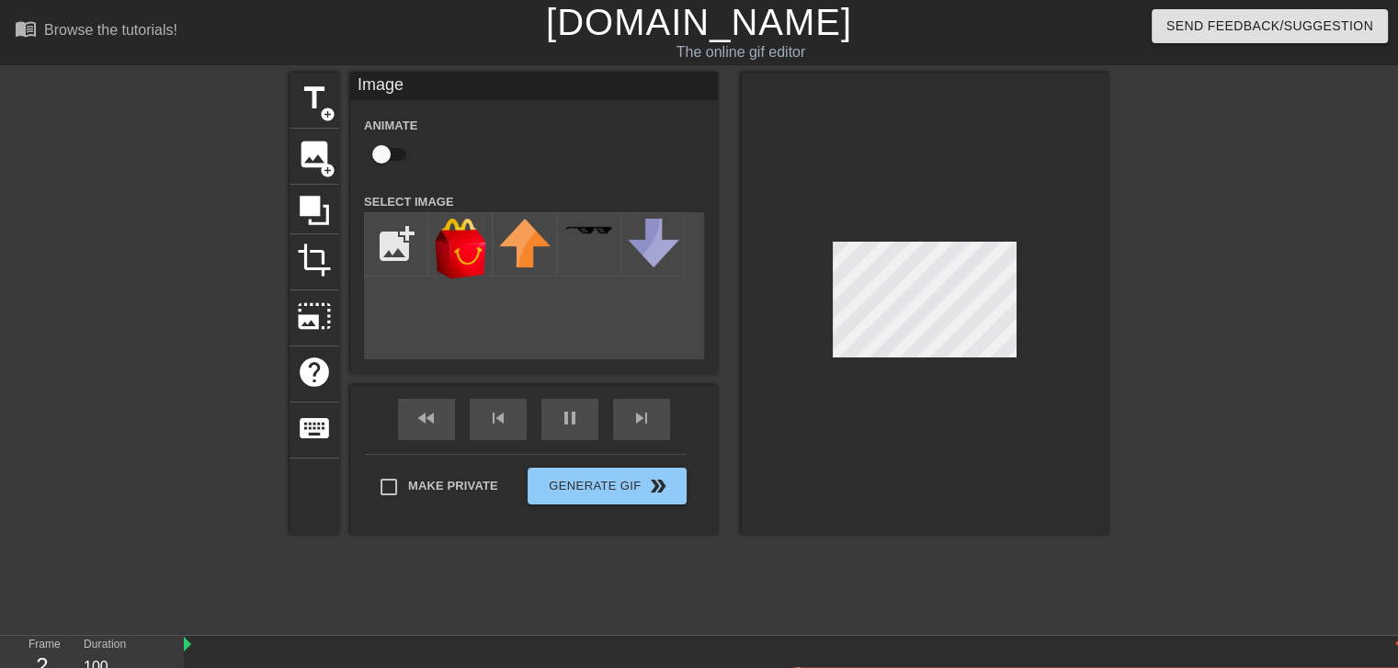
click at [1345, 268] on div "title add_circle image add_circle crop photo_size_select_large help keyboard Im…" at bounding box center [699, 349] width 1398 height 552
click at [1096, 456] on div at bounding box center [925, 304] width 368 height 462
click at [883, 410] on div at bounding box center [925, 304] width 368 height 462
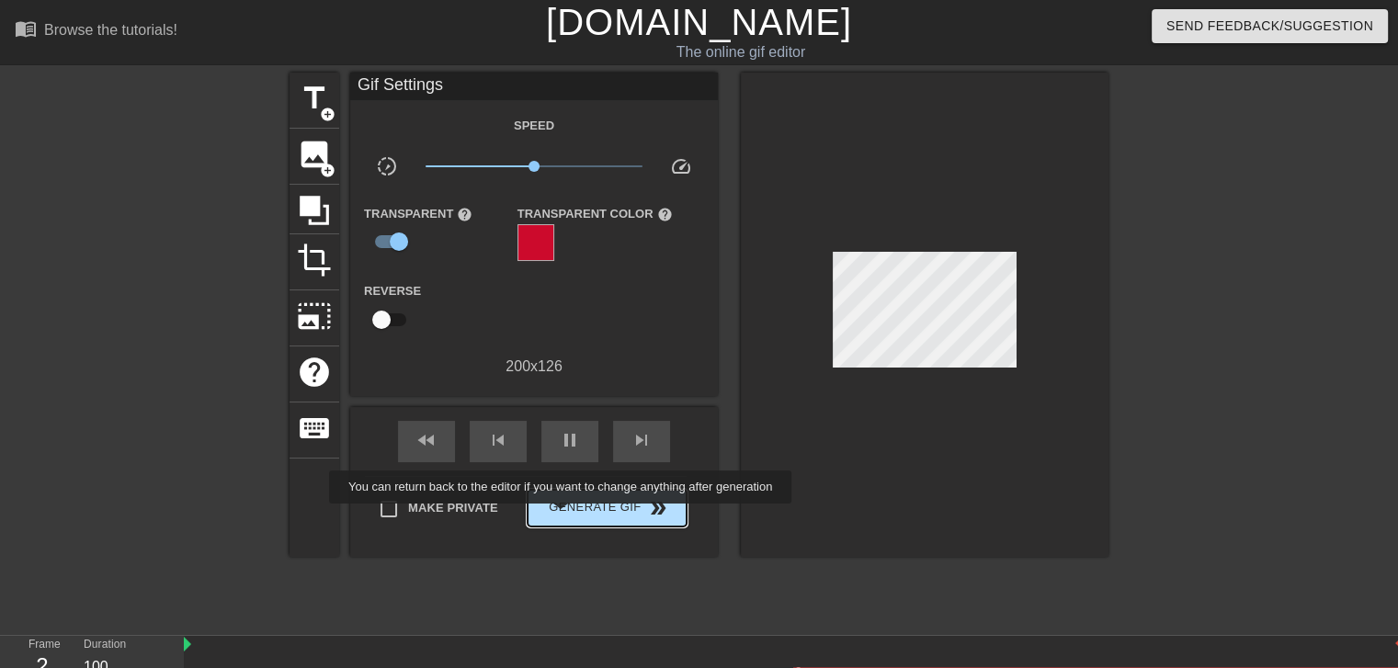
click at [570, 518] on button "Generate Gif double_arrow" at bounding box center [607, 508] width 159 height 37
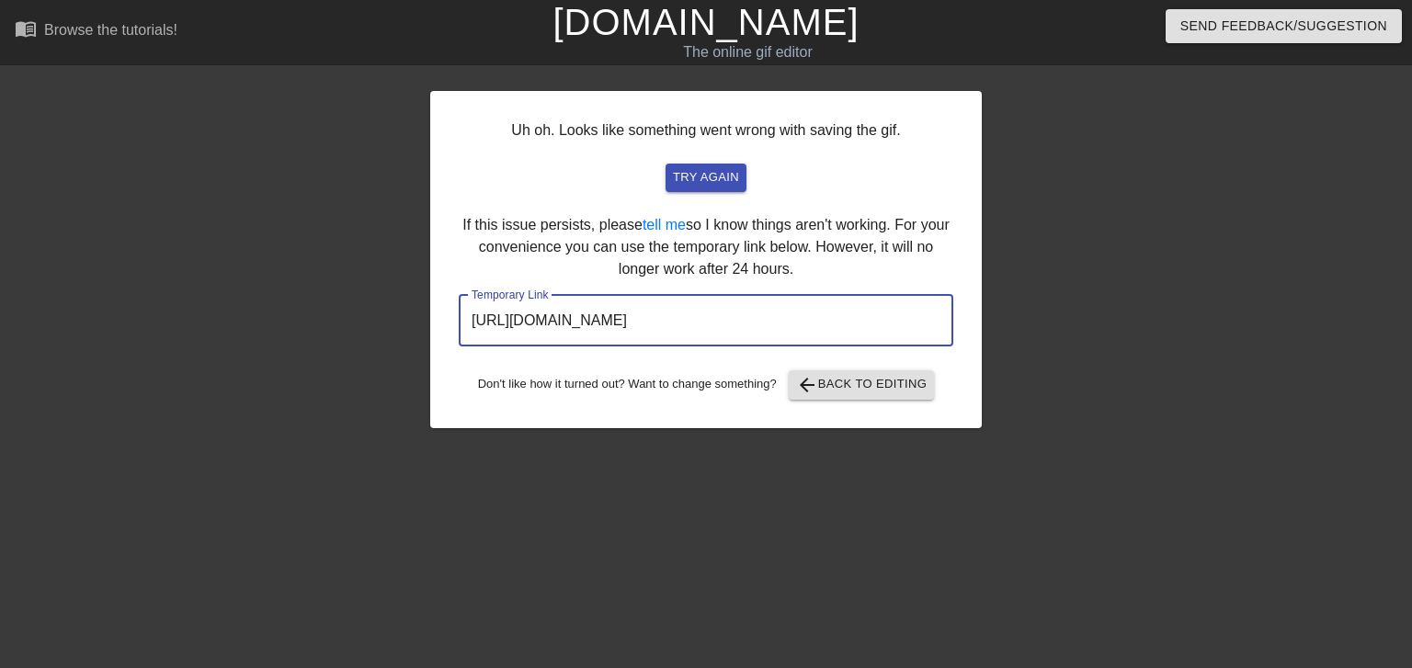
drag, startPoint x: 828, startPoint y: 325, endPoint x: 244, endPoint y: 337, distance: 584.9
click at [240, 337] on div "Uh oh. Looks like something went wrong with saving the gif. try again If this i…" at bounding box center [706, 349] width 1412 height 552
click at [853, 396] on button "arrow_back Back to Editing" at bounding box center [862, 385] width 146 height 29
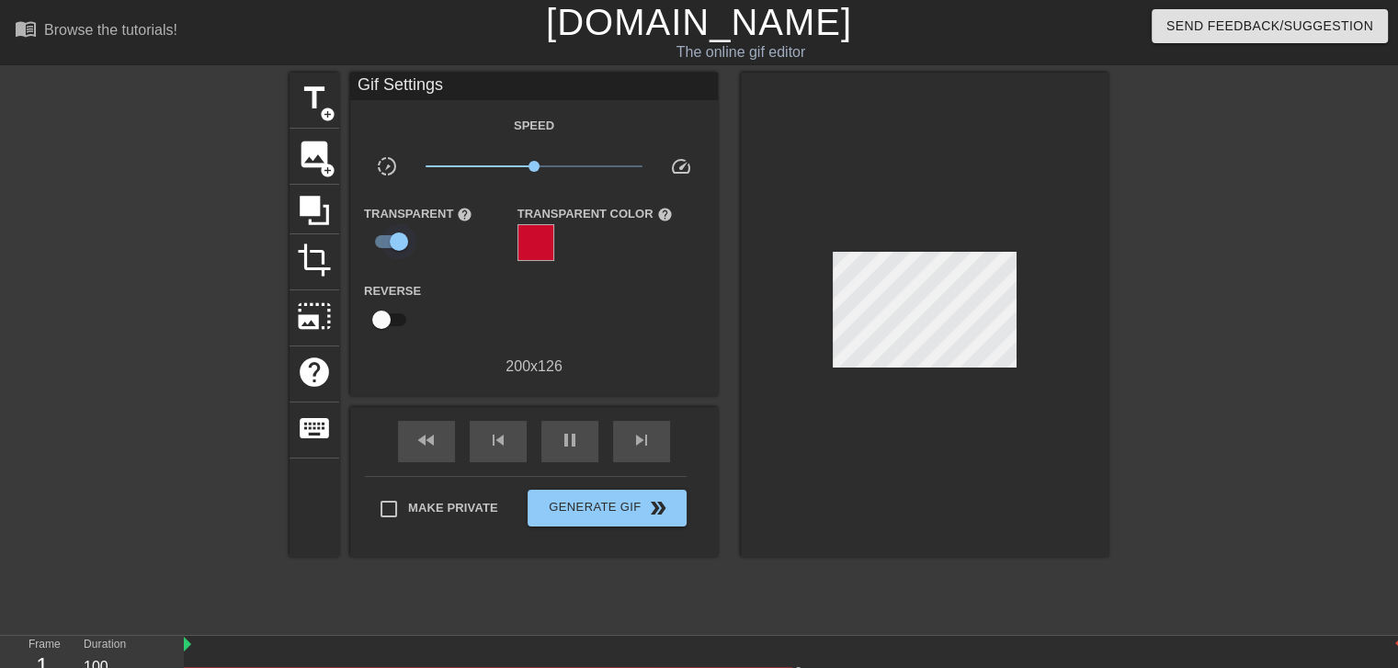
click at [396, 237] on input "checkbox" at bounding box center [399, 241] width 105 height 35
checkbox input "false"
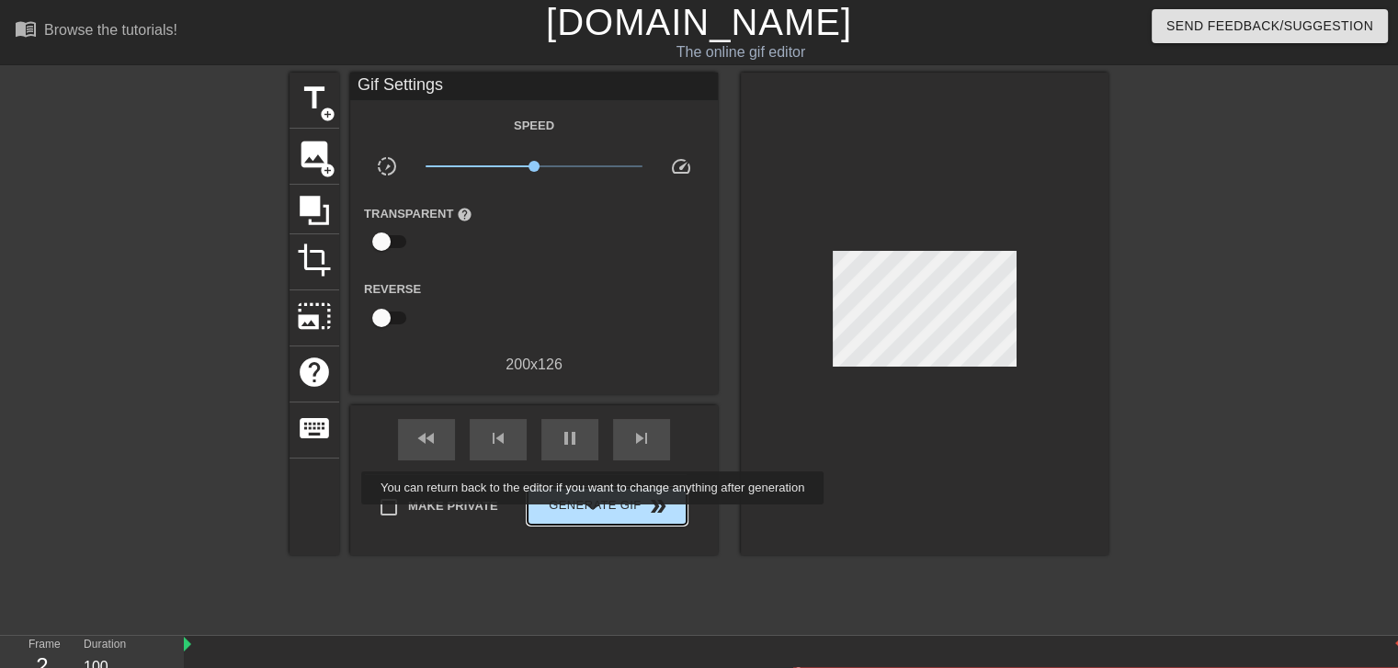
click at [595, 518] on button "Generate Gif double_arrow" at bounding box center [607, 506] width 159 height 37
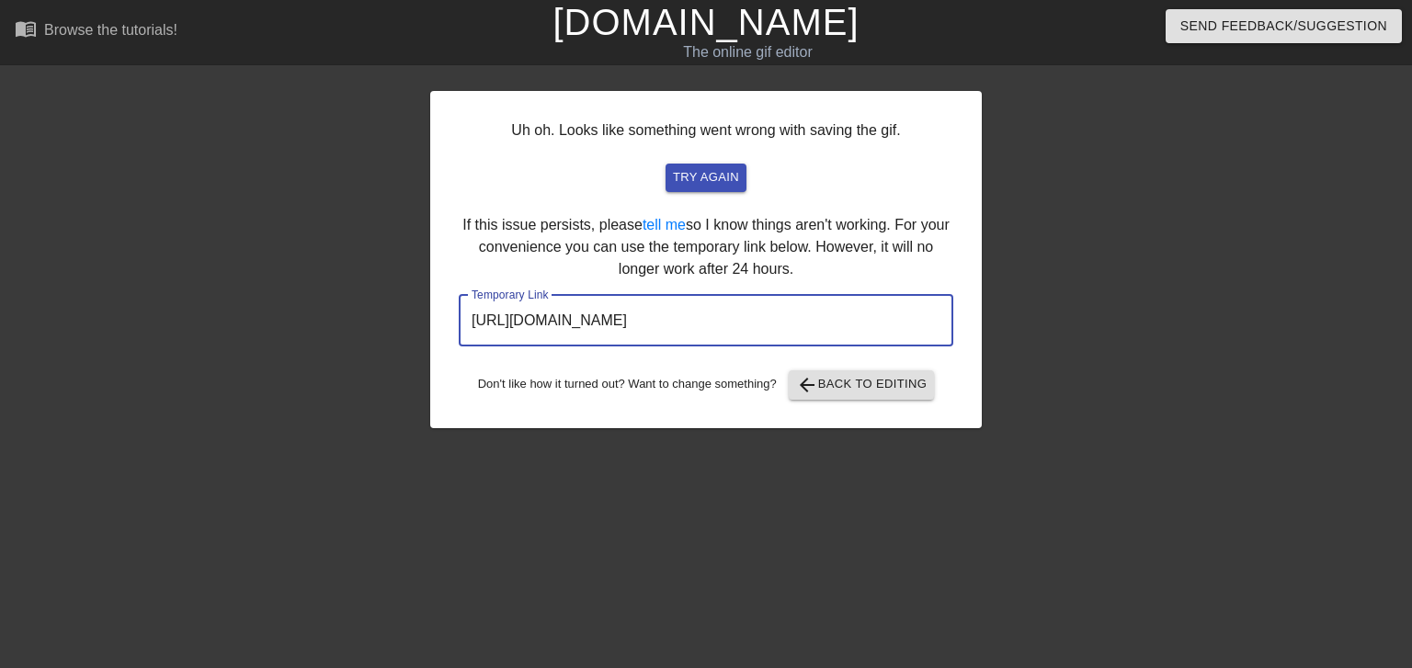
drag, startPoint x: 886, startPoint y: 315, endPoint x: 342, endPoint y: 315, distance: 544.3
click at [342, 315] on div "Uh oh. Looks like something went wrong with saving the gif. try again If this i…" at bounding box center [706, 349] width 1412 height 552
click at [832, 381] on span "arrow_back Back to Editing" at bounding box center [861, 385] width 131 height 22
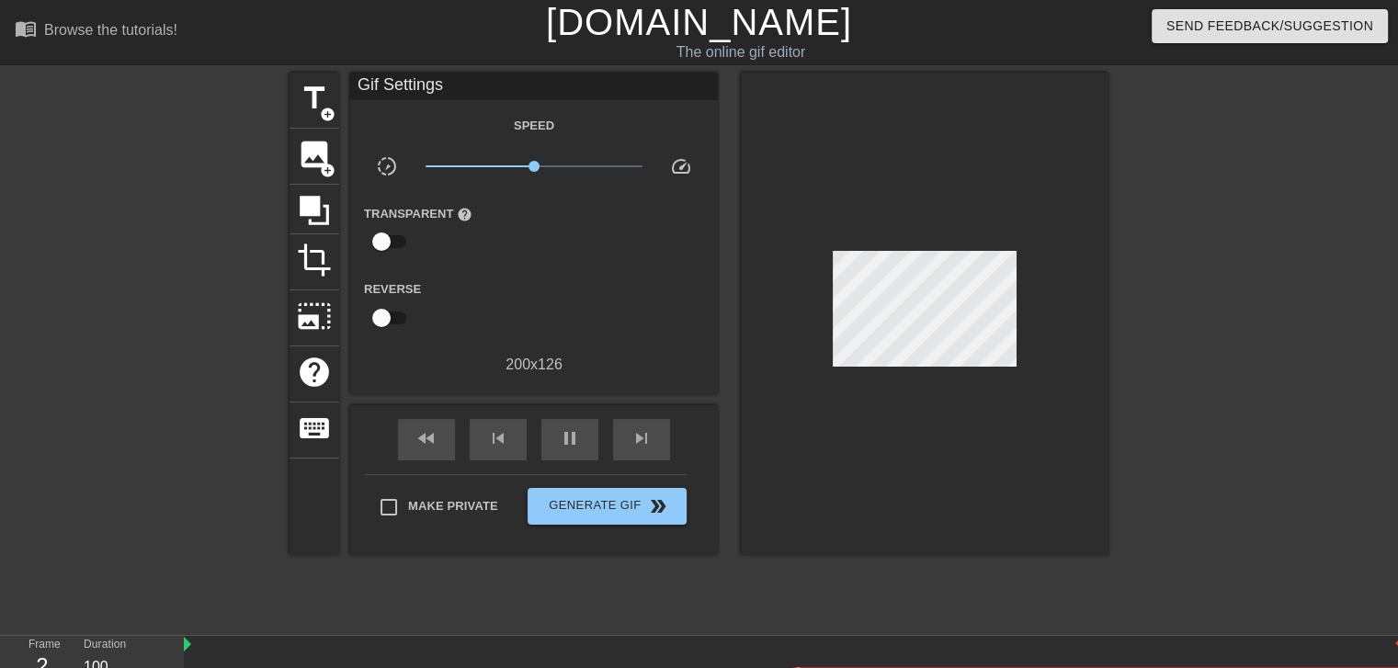
click at [1362, 256] on div at bounding box center [1269, 349] width 276 height 552
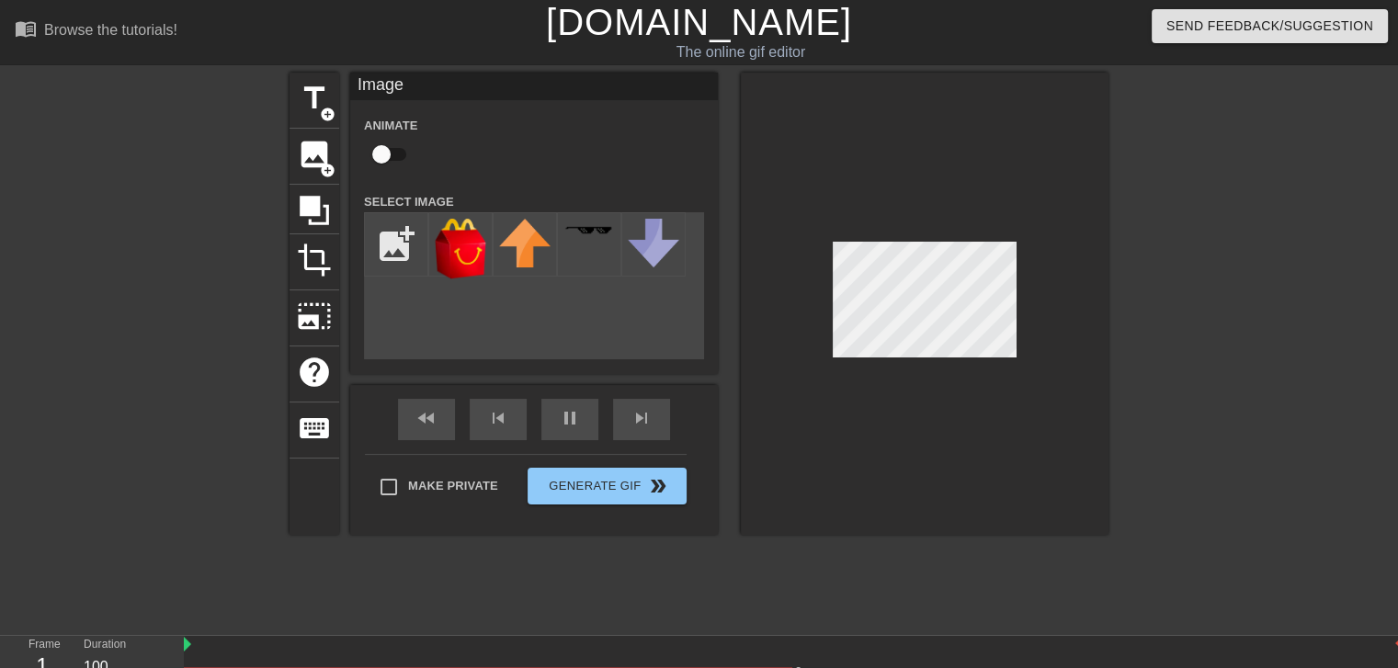
click at [1181, 272] on div at bounding box center [1269, 349] width 276 height 552
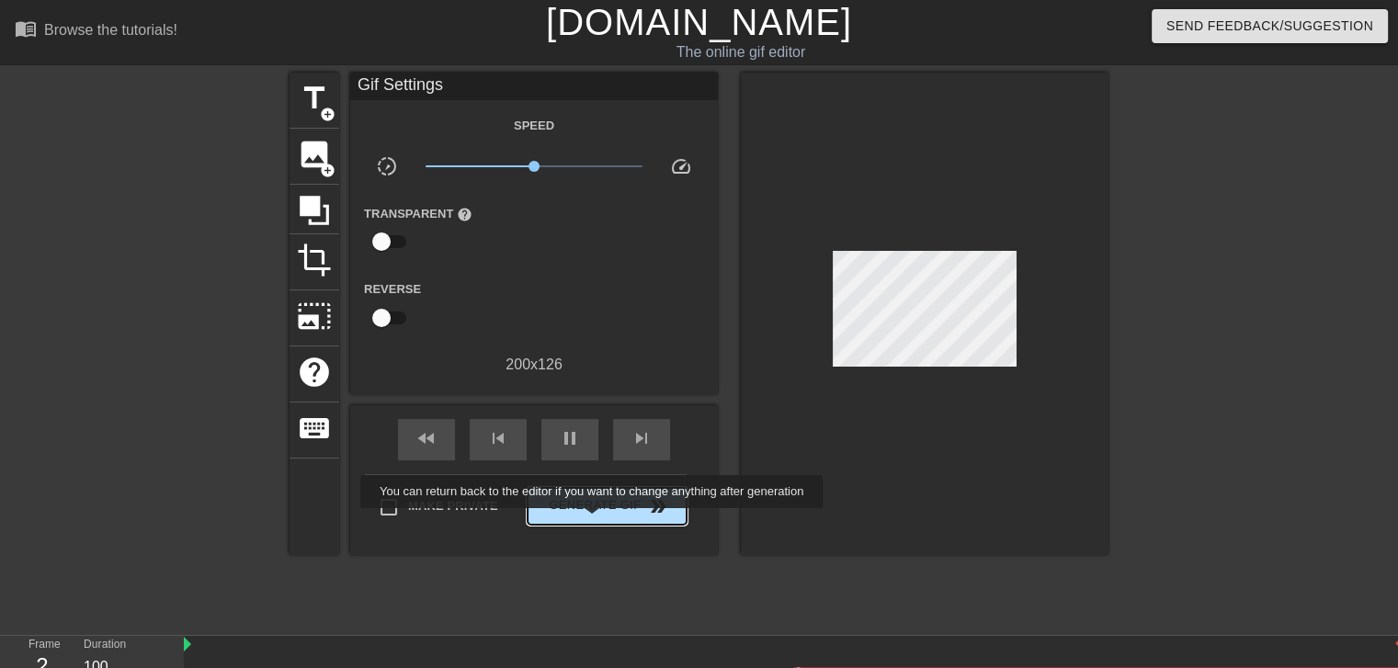
click at [594, 521] on button "Generate Gif double_arrow" at bounding box center [607, 506] width 159 height 37
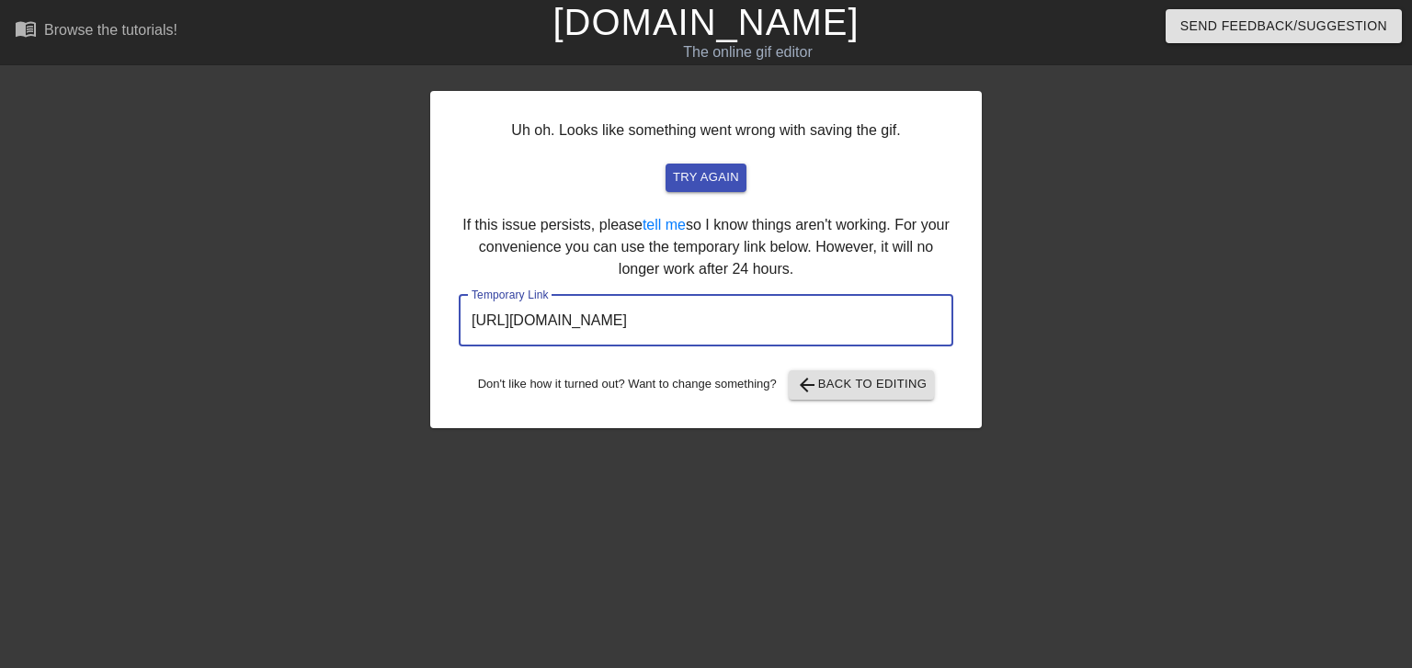
drag, startPoint x: 893, startPoint y: 330, endPoint x: 375, endPoint y: 308, distance: 518.1
click at [376, 308] on div "Uh oh. Looks like something went wrong with saving the gif. try again If this i…" at bounding box center [706, 349] width 1412 height 552
